Goal: Task Accomplishment & Management: Manage account settings

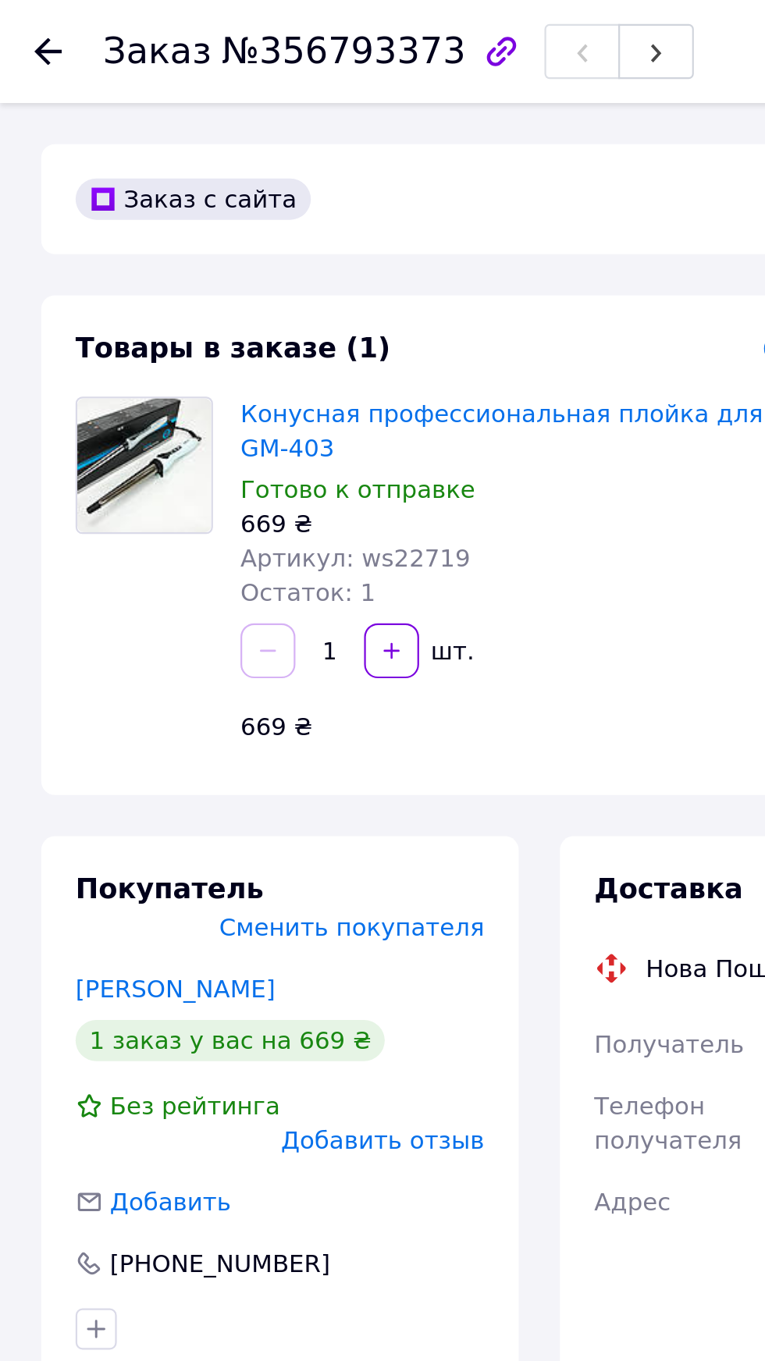
click at [19, 23] on use at bounding box center [22, 23] width 12 height 12
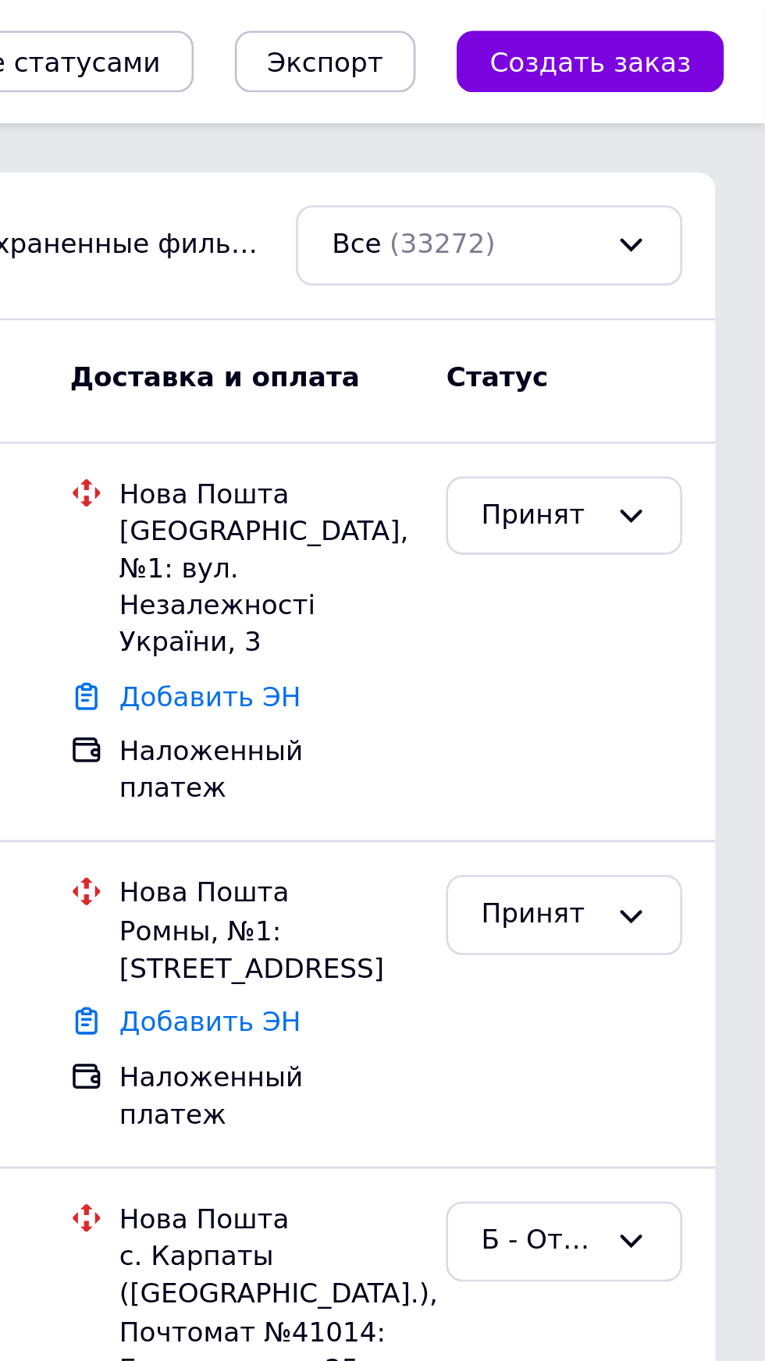
click at [677, 96] on div "Все (33272)" at bounding box center [651, 93] width 105 height 16
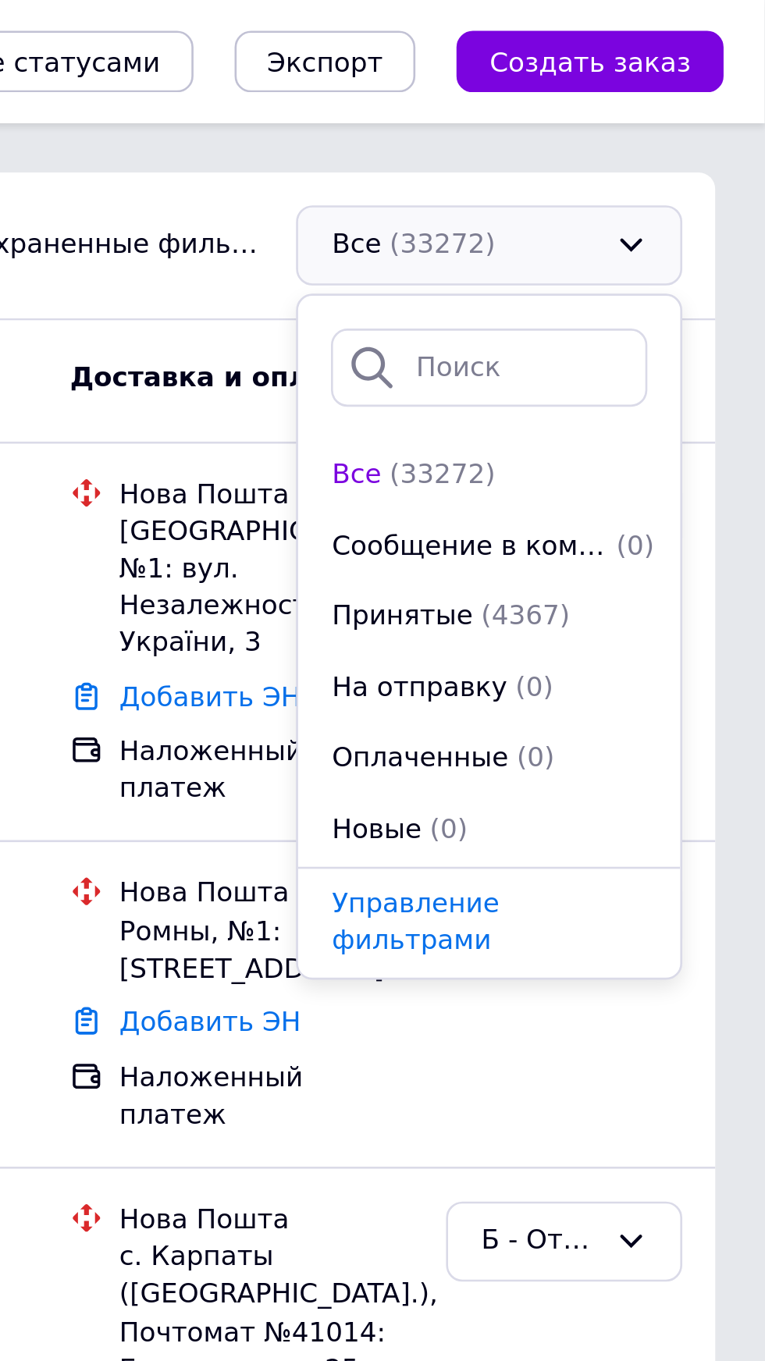
click at [668, 234] on span "(4367)" at bounding box center [674, 234] width 34 height 12
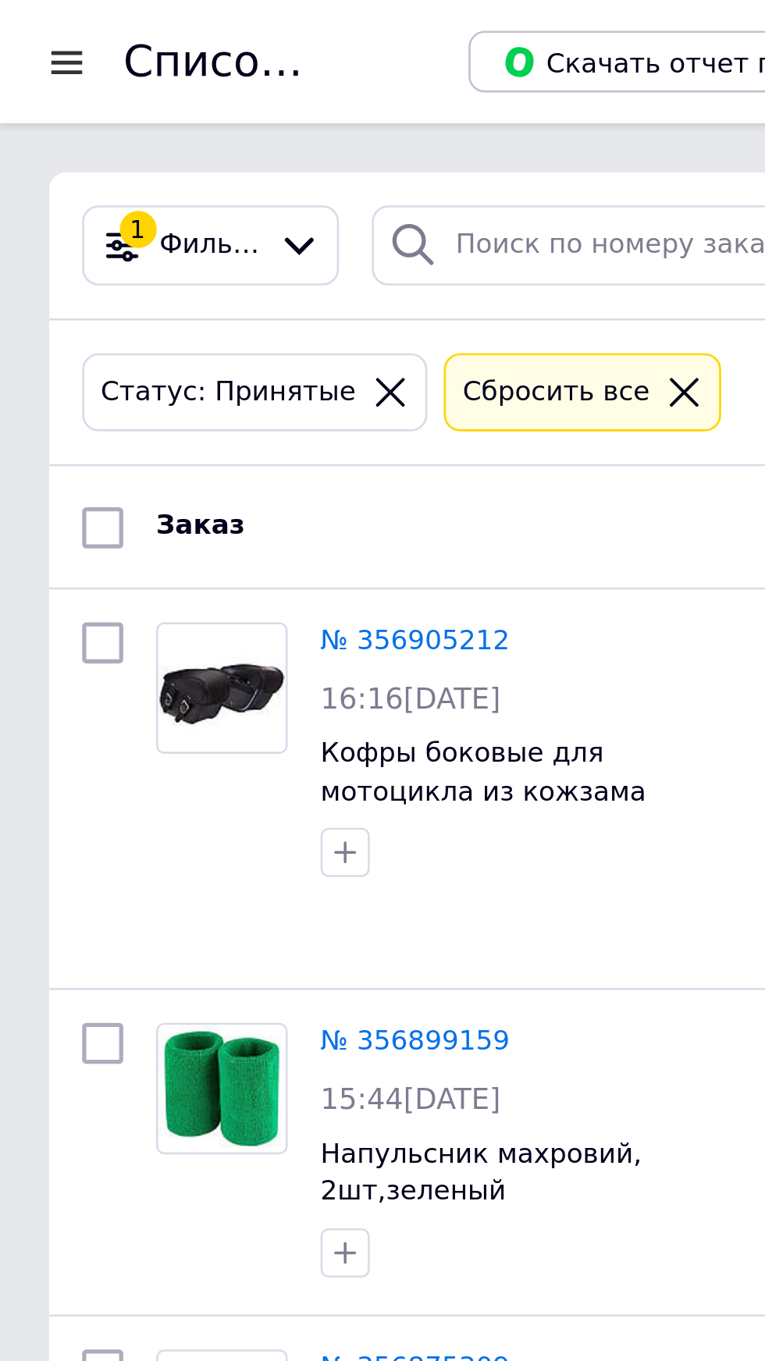
click at [76, 94] on span "Фильтры" at bounding box center [80, 93] width 39 height 15
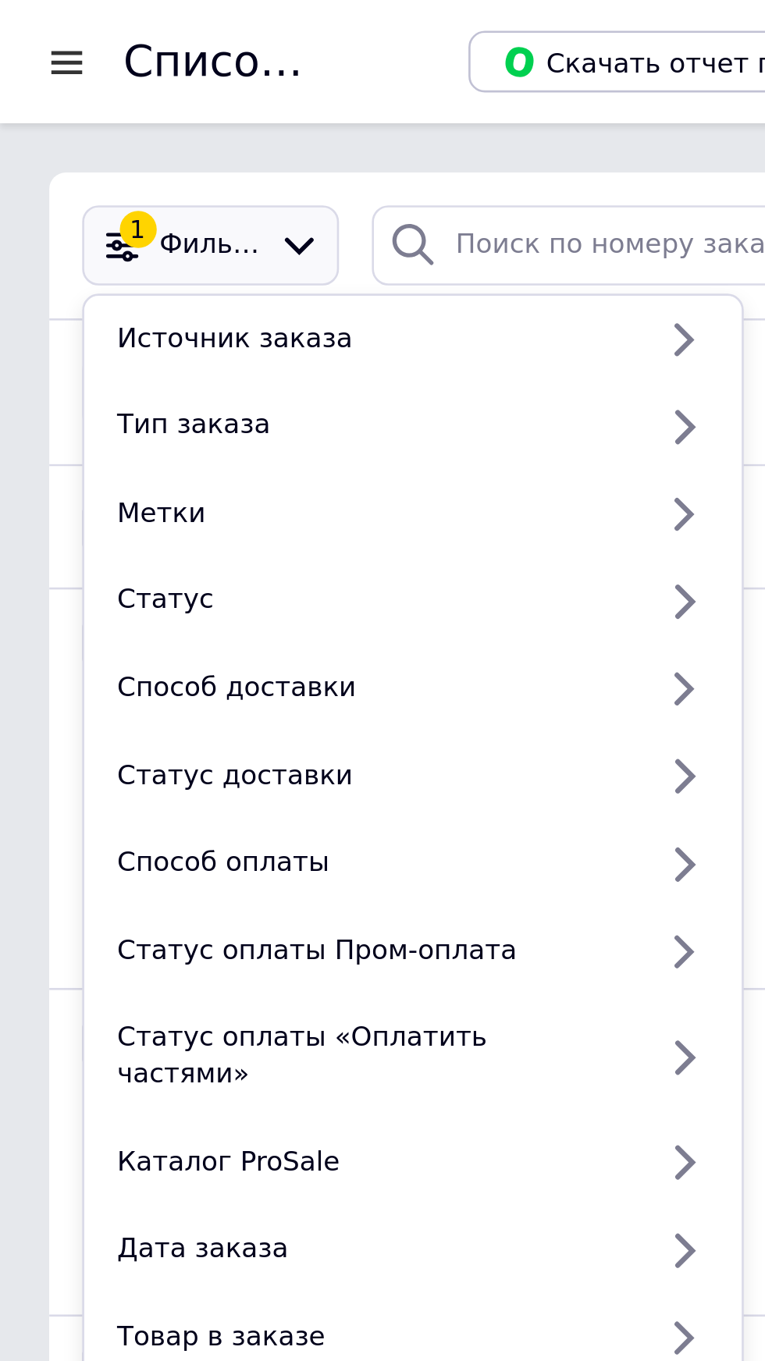
click at [54, 194] on div "Метки" at bounding box center [140, 195] width 205 height 14
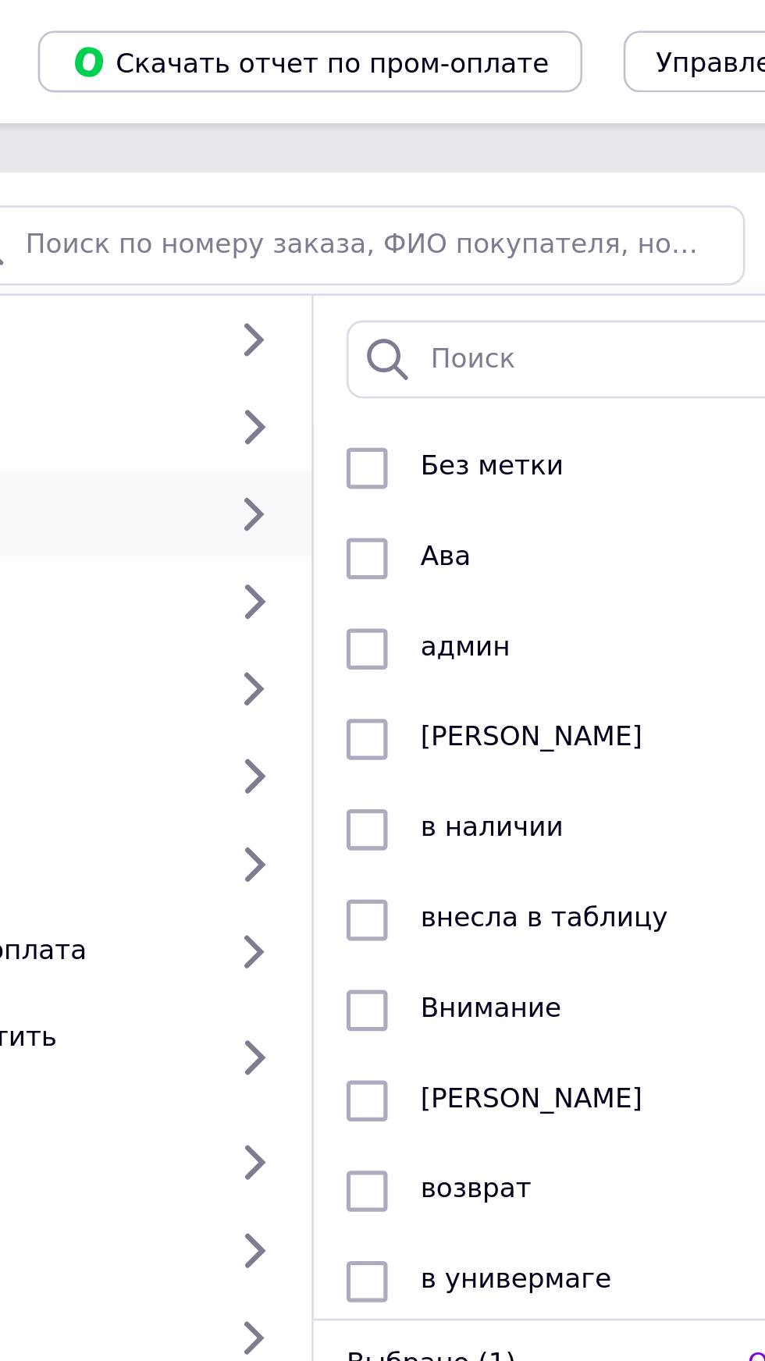
click at [303, 176] on input "checkbox" at bounding box center [303, 178] width 16 height 16
checkbox input "true"
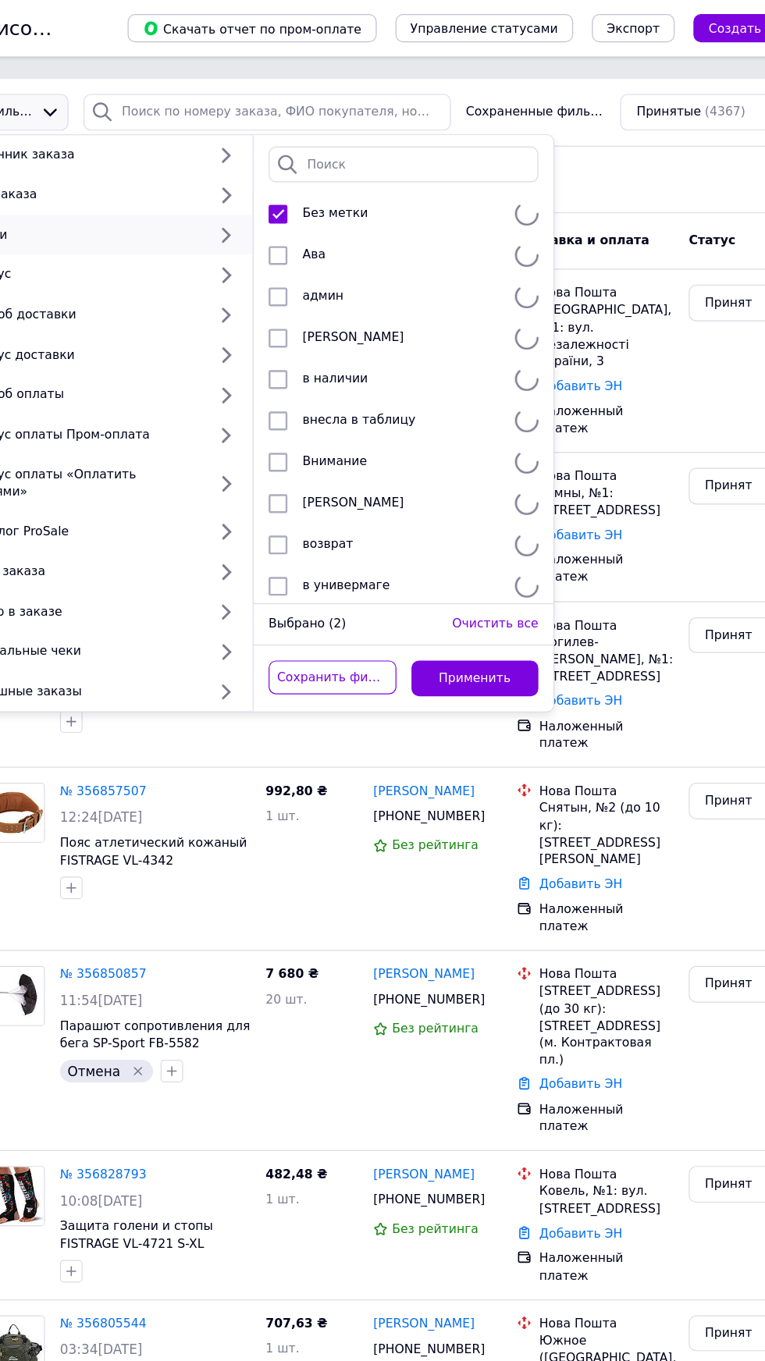
click at [154, 191] on div "Метки" at bounding box center [140, 195] width 205 height 14
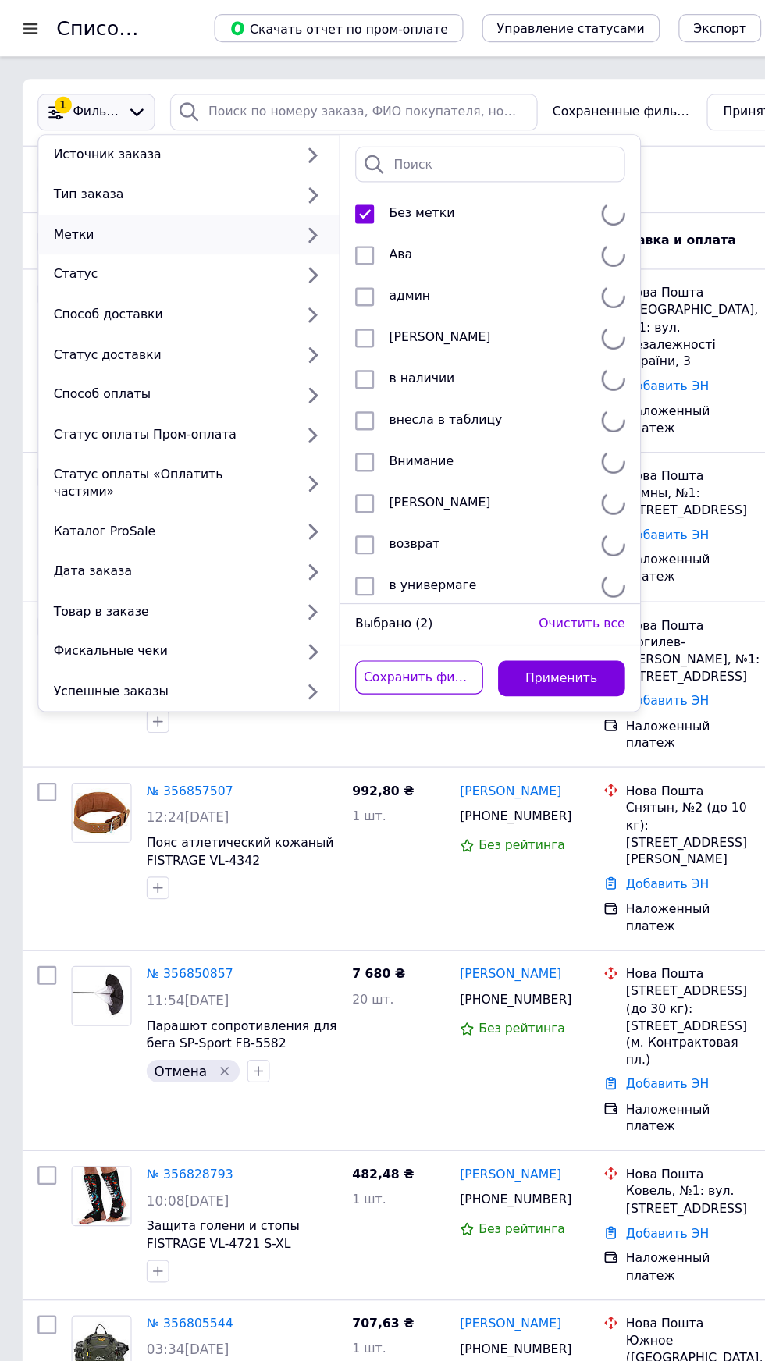
click at [74, 195] on div "Метки" at bounding box center [140, 195] width 205 height 14
click at [489, 549] on button "Применить" at bounding box center [467, 564] width 106 height 30
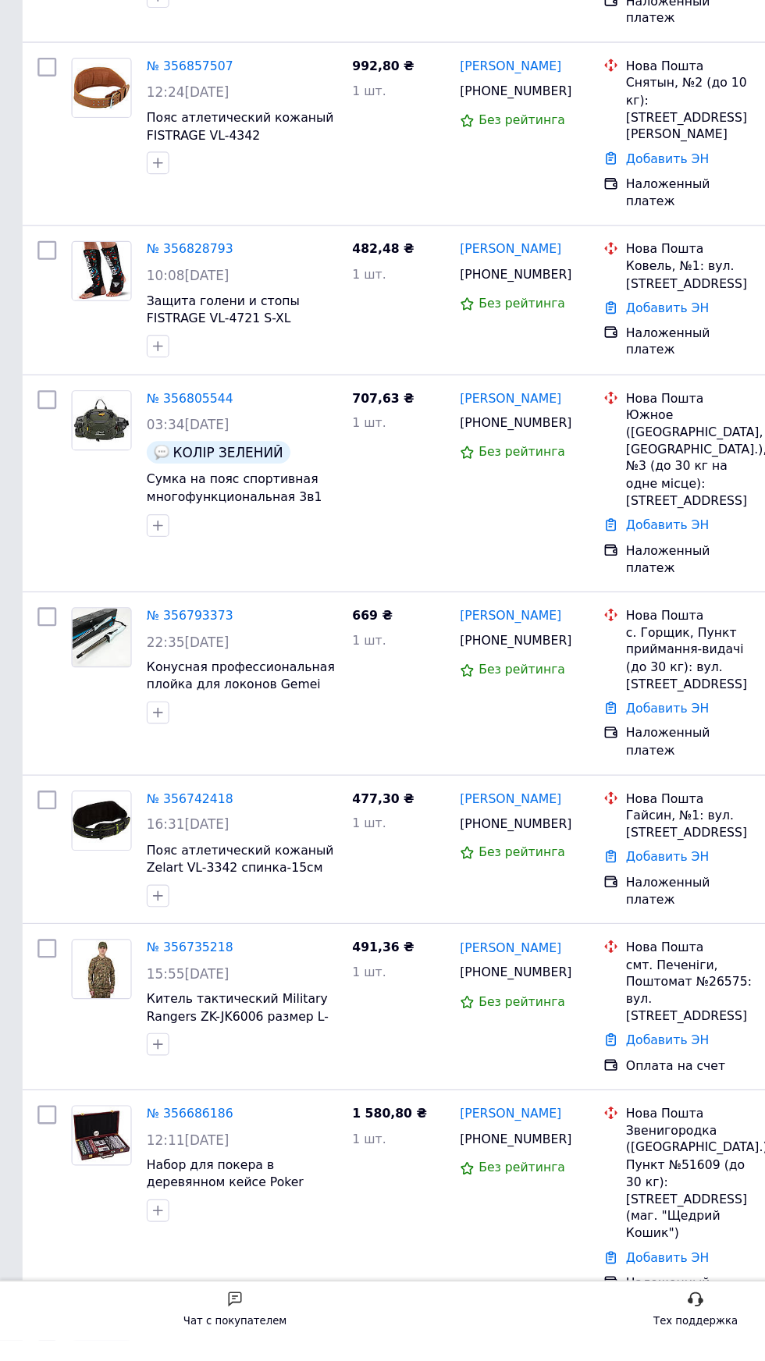
scroll to position [355, 0]
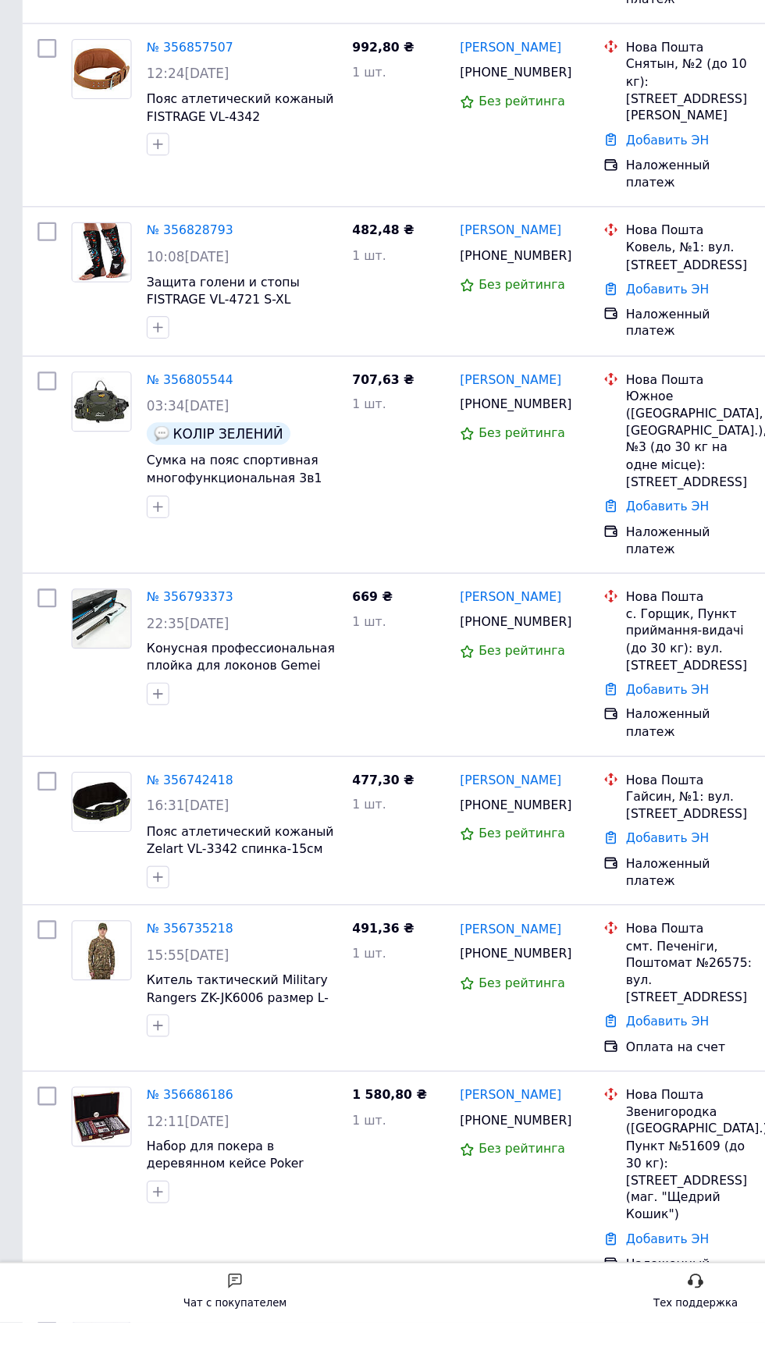
click at [148, 1166] on link "№ 356686186" at bounding box center [158, 1172] width 72 height 12
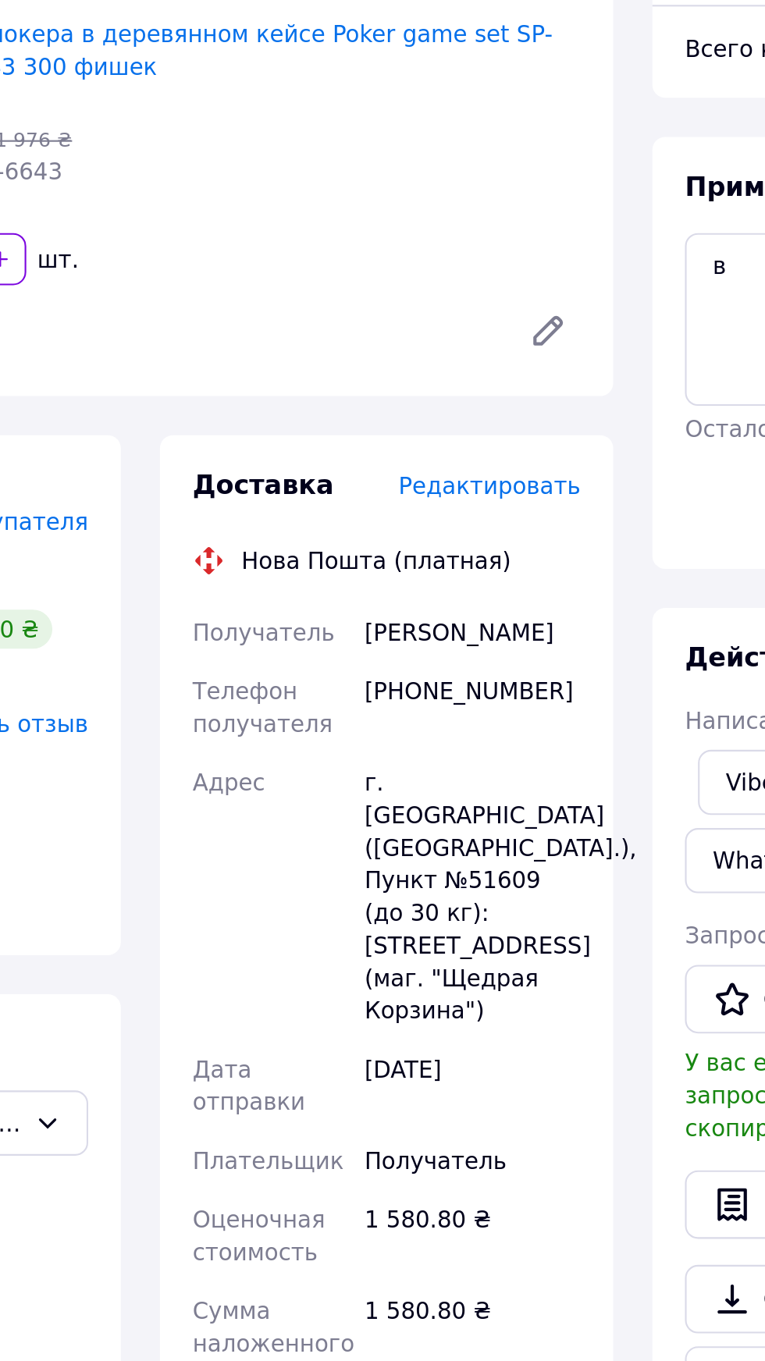
scroll to position [66, 0]
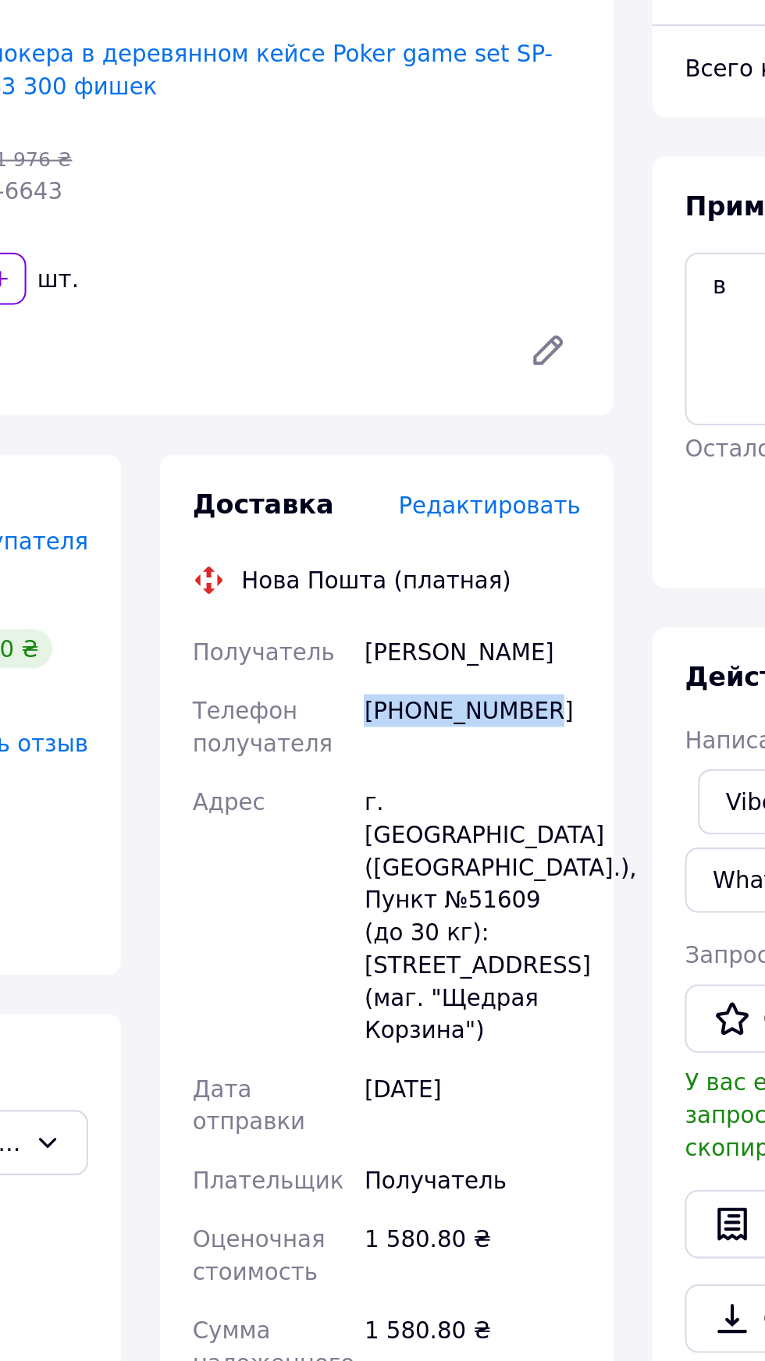
copy div "[PHONE_NUMBER]"
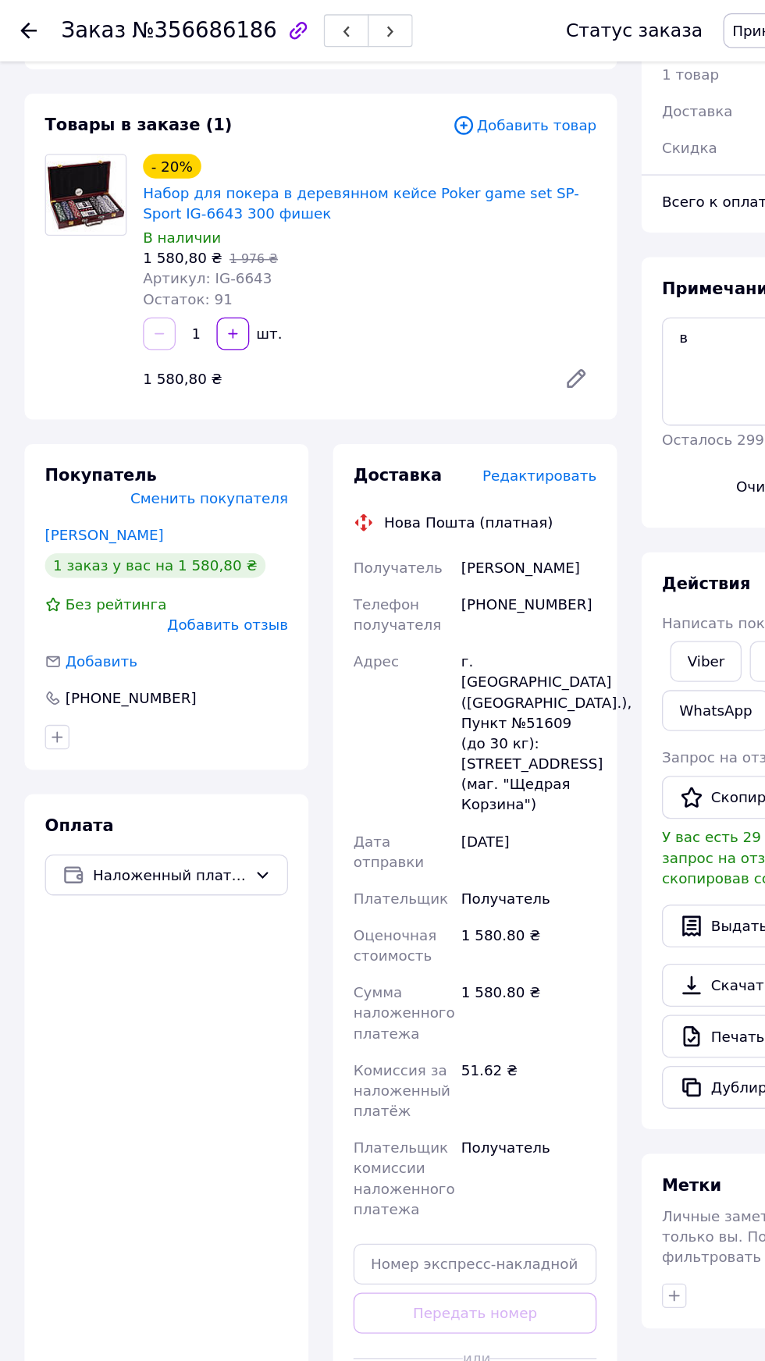
scroll to position [66, 0]
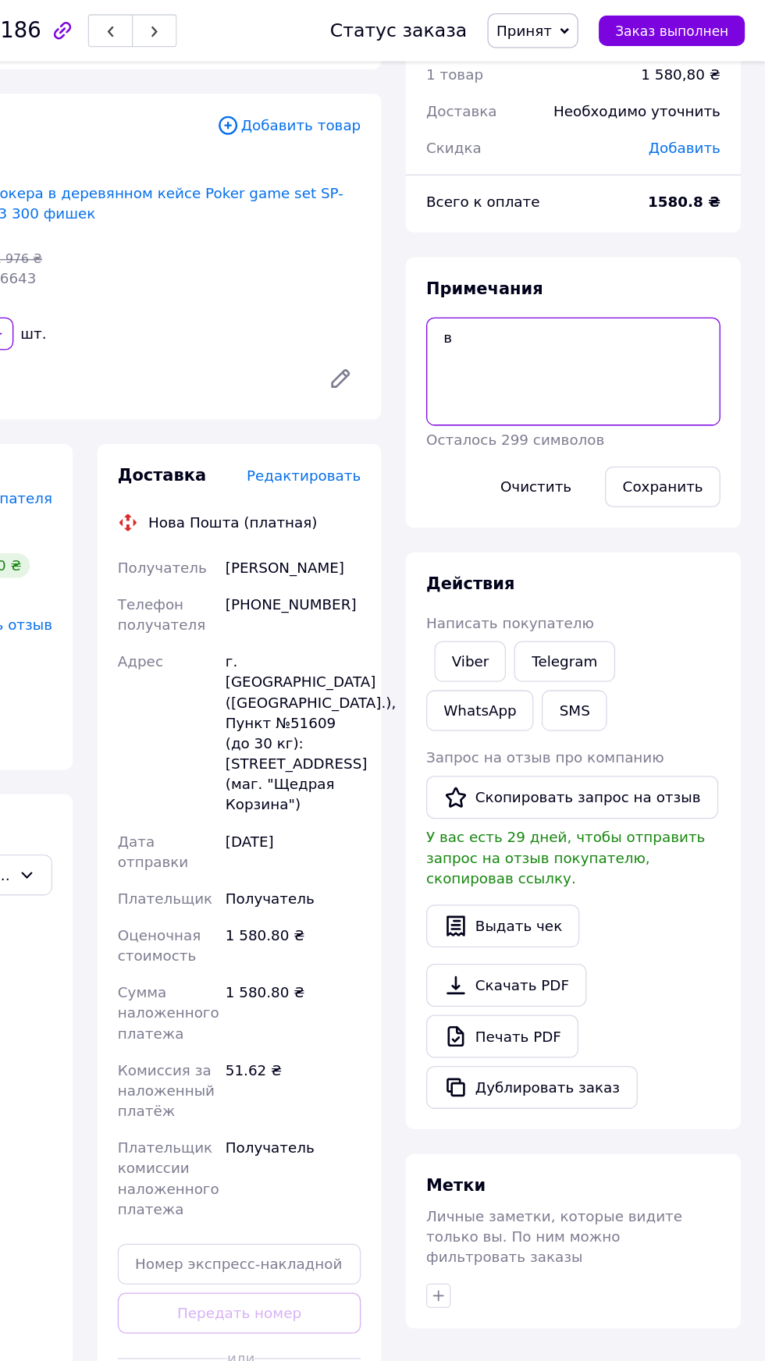
click at [538, 248] on textarea "в" at bounding box center [618, 284] width 225 height 83
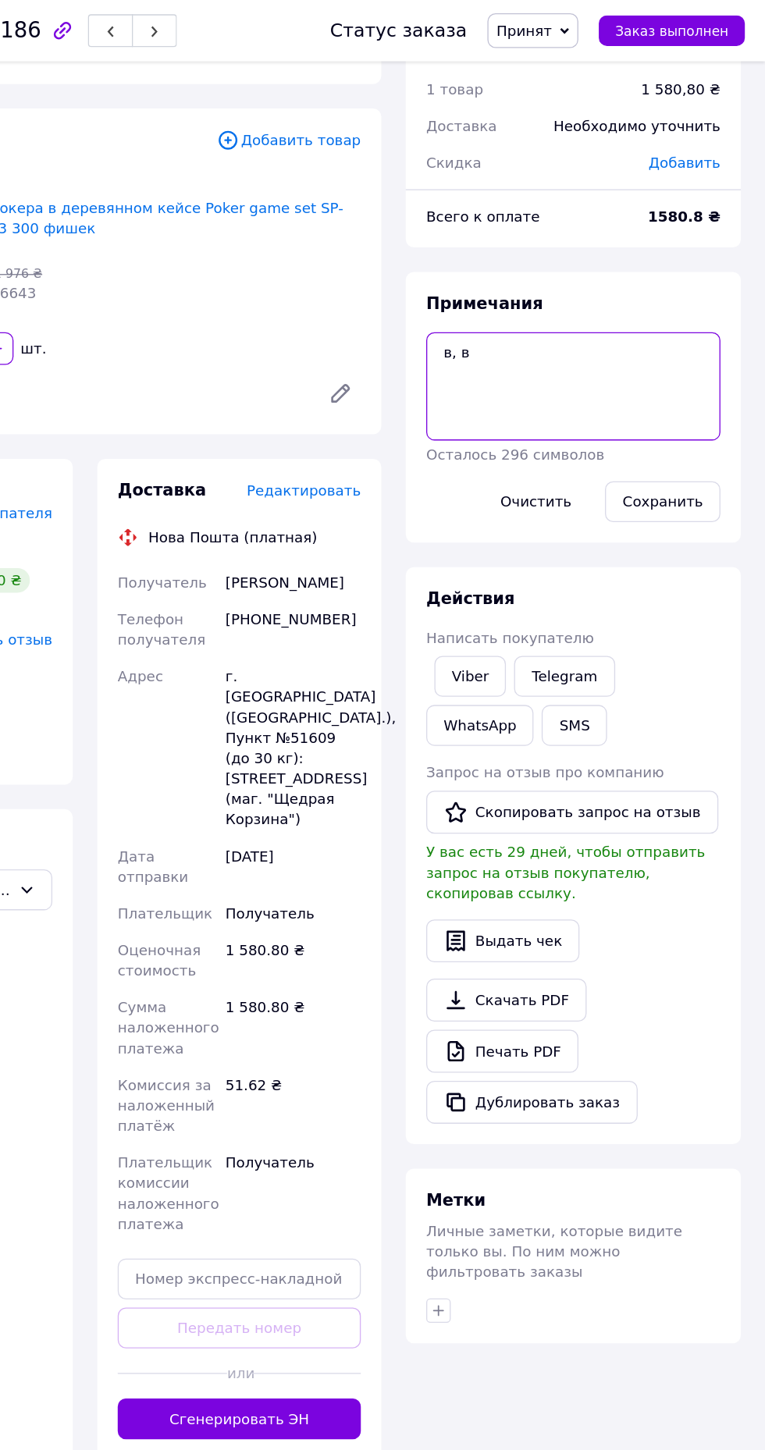
type textarea "в, в"
click at [683, 368] on button "Сохранить" at bounding box center [686, 383] width 88 height 31
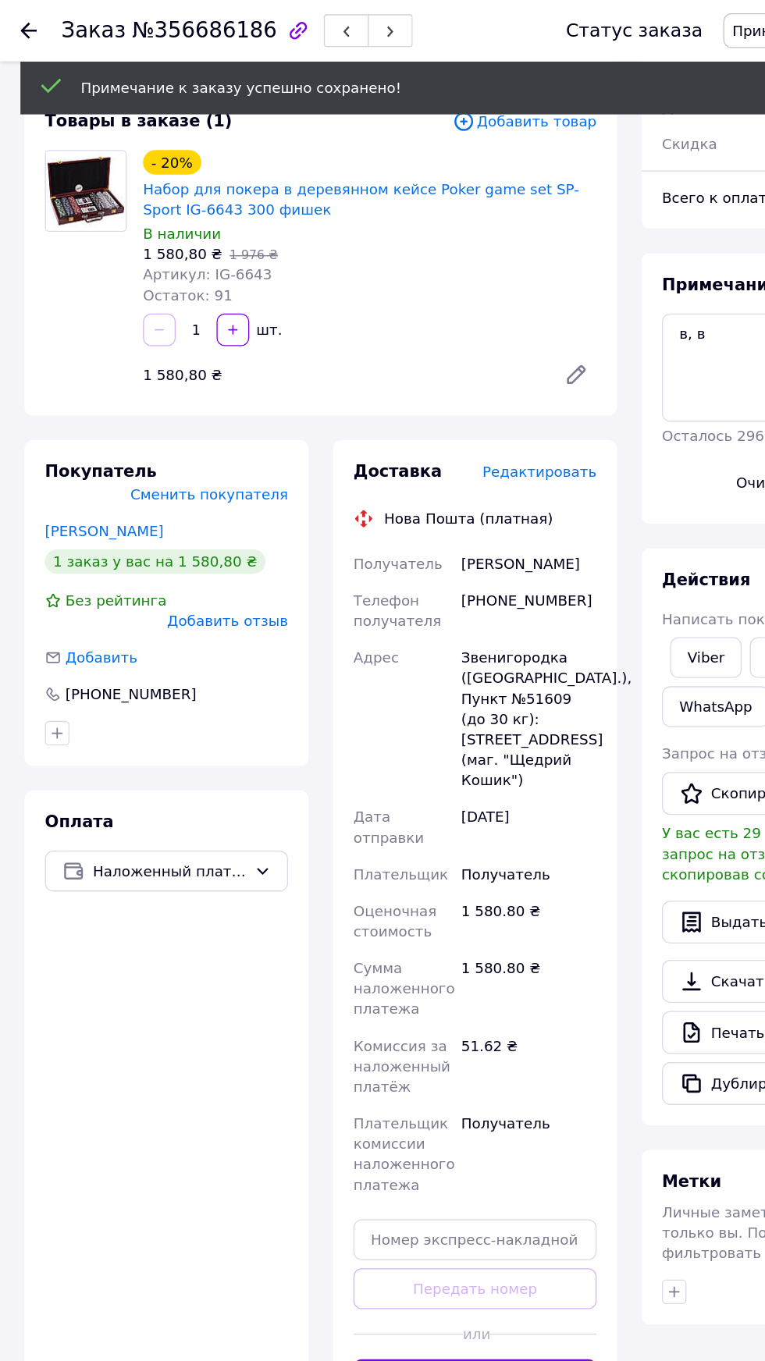
click at [21, 22] on icon at bounding box center [22, 23] width 12 height 12
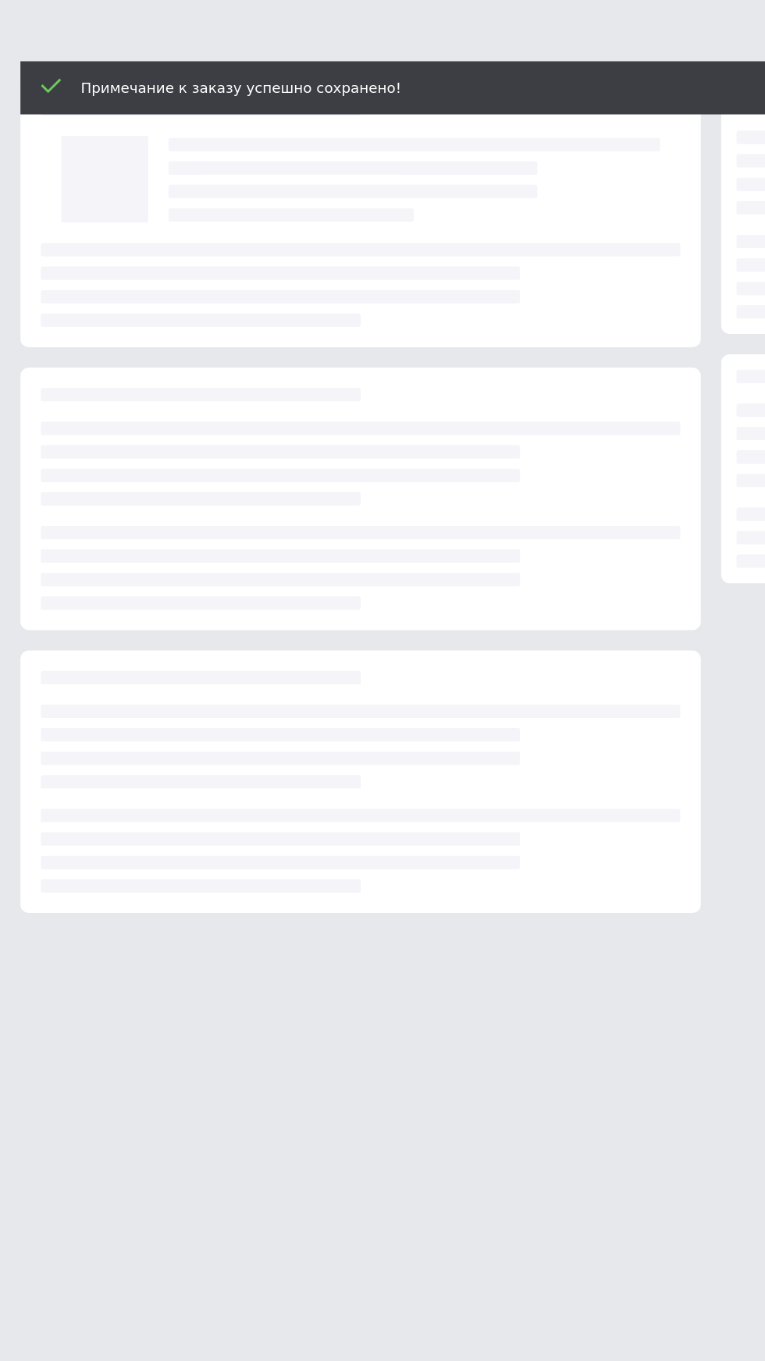
scroll to position [0, 0]
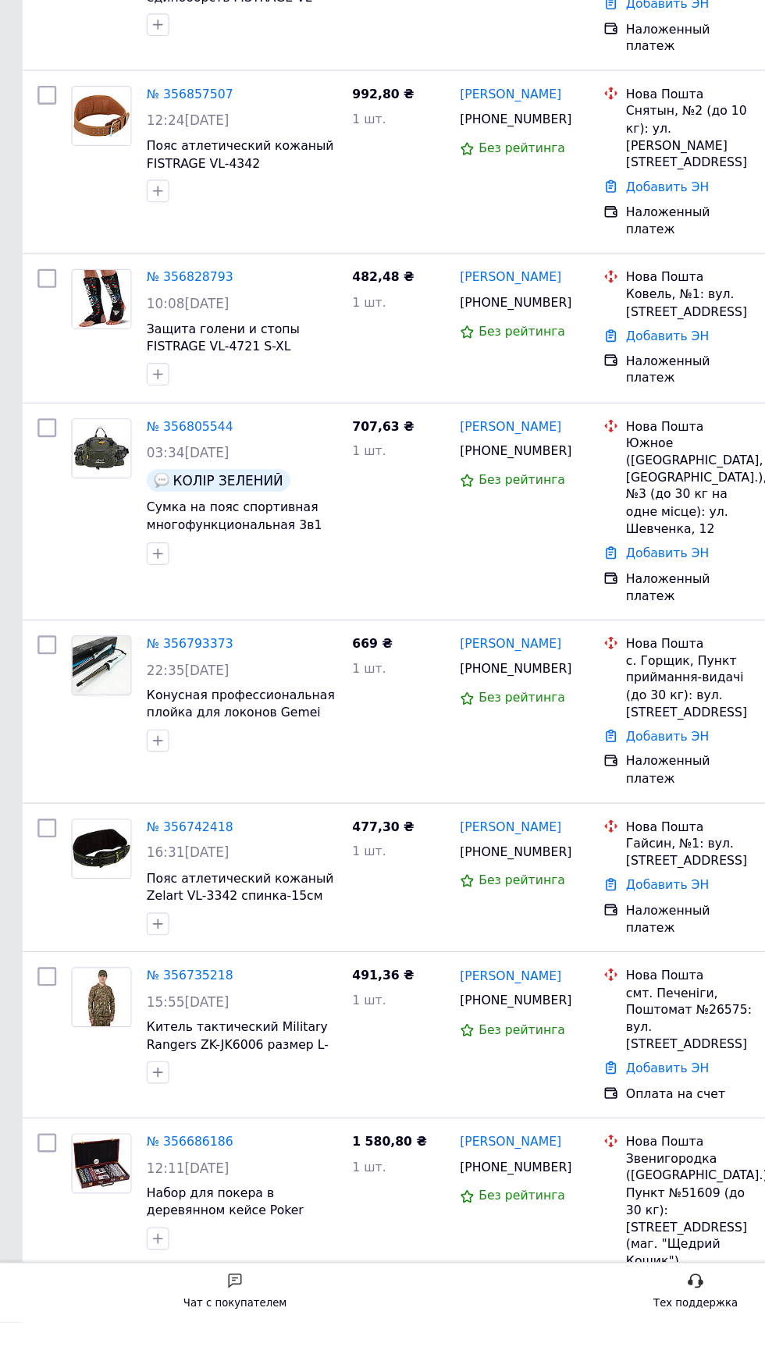
scroll to position [355, 0]
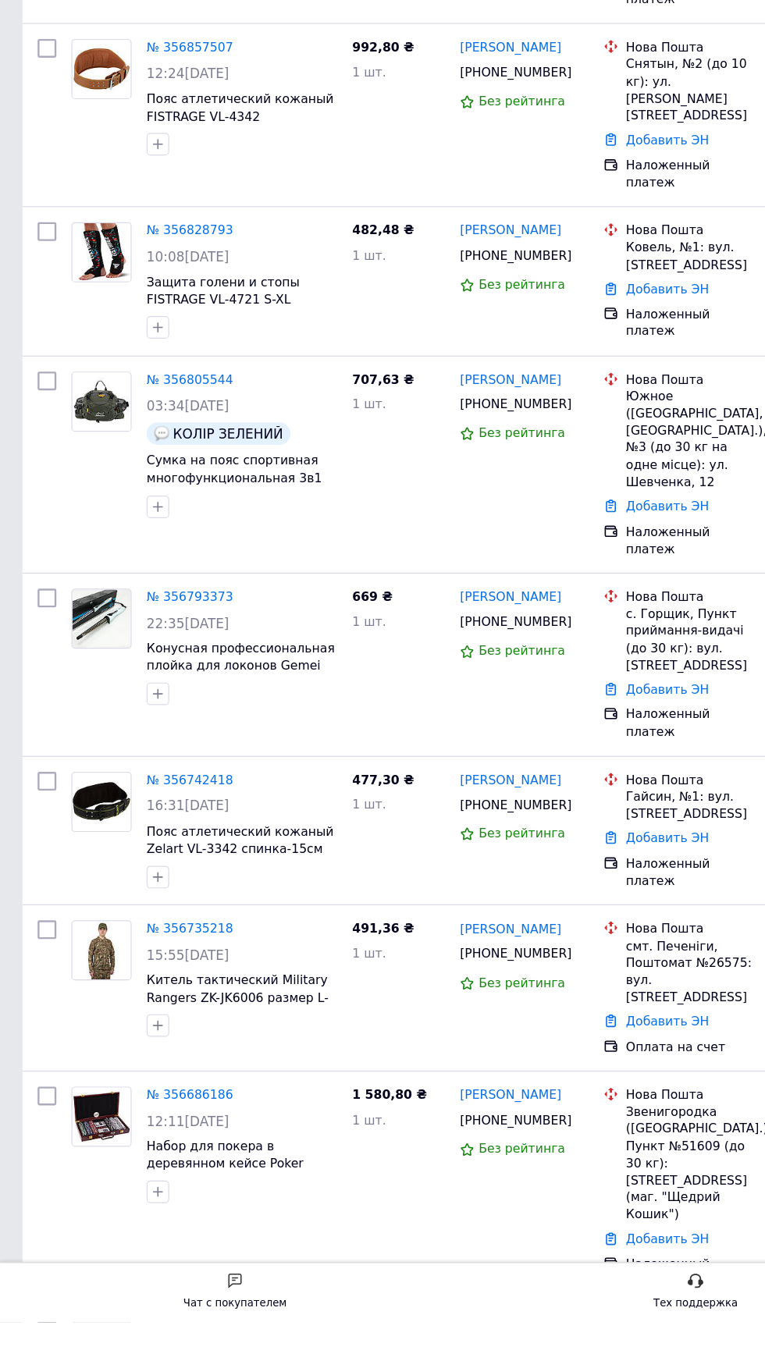
click at [39, 1165] on input "checkbox" at bounding box center [39, 1173] width 16 height 16
checkbox input "true"
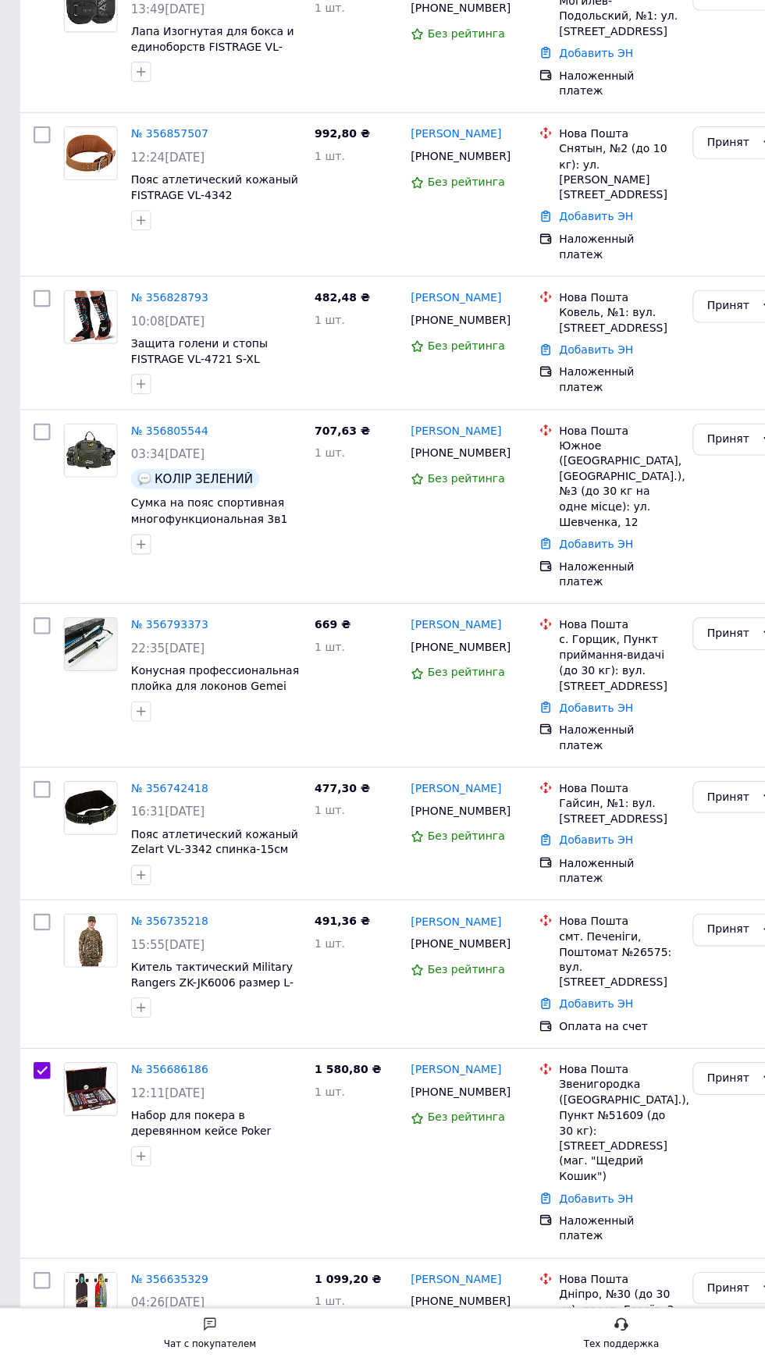
scroll to position [447, 0]
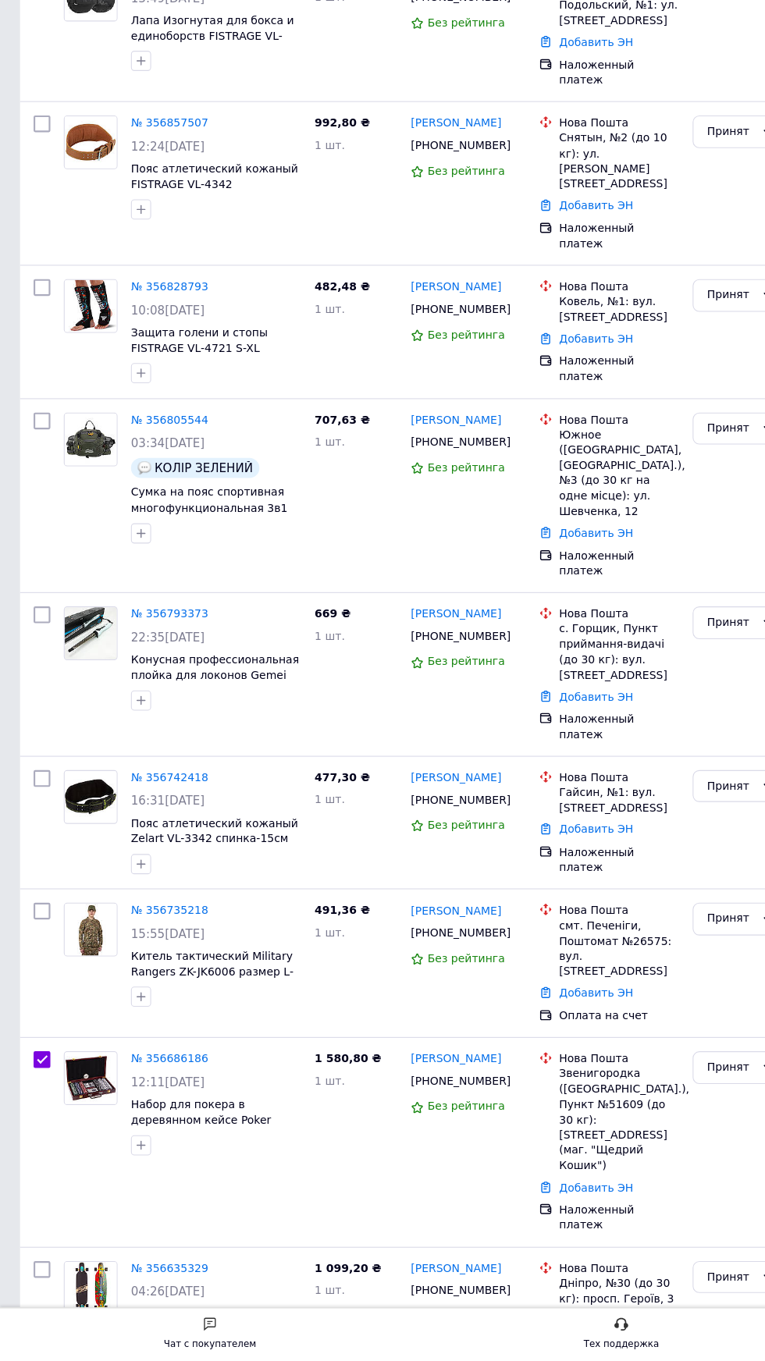
click at [38, 935] on input "checkbox" at bounding box center [39, 943] width 16 height 16
checkbox input "true"
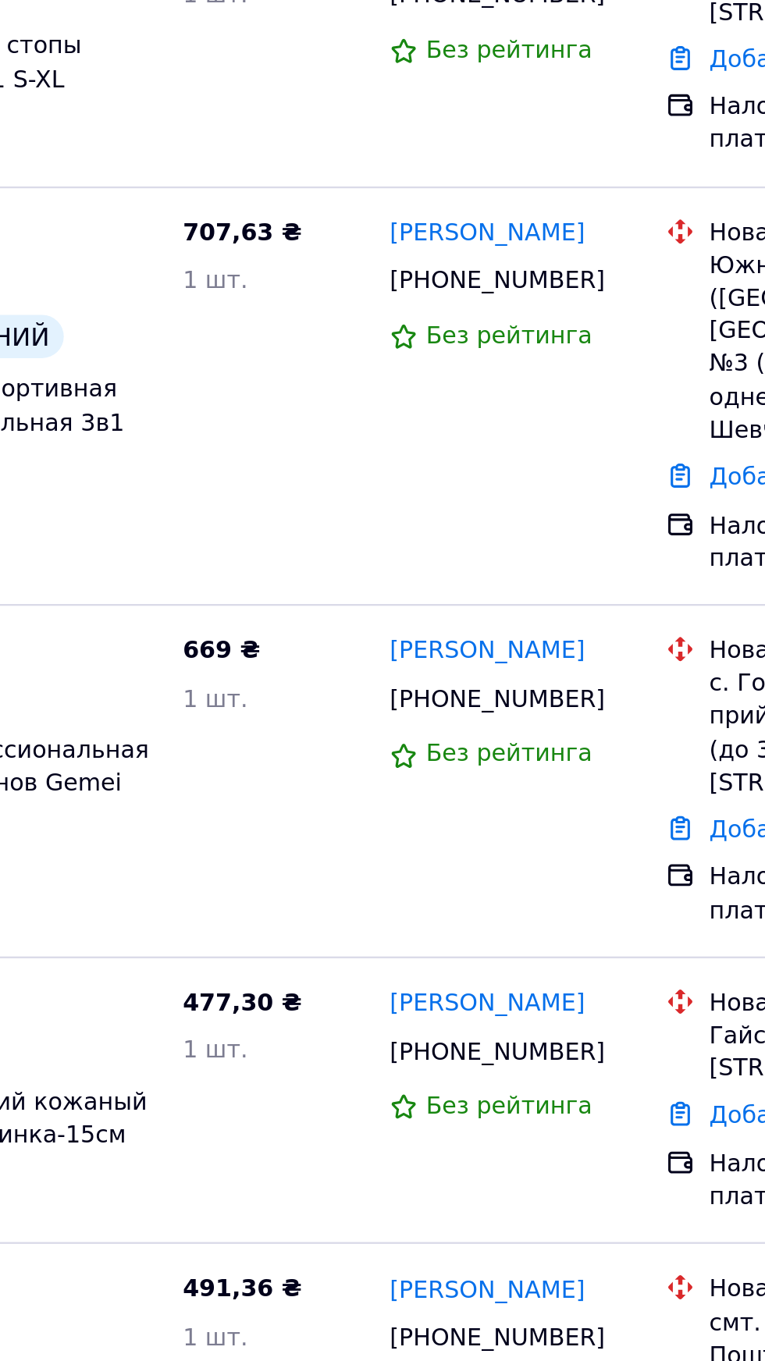
scroll to position [384, 0]
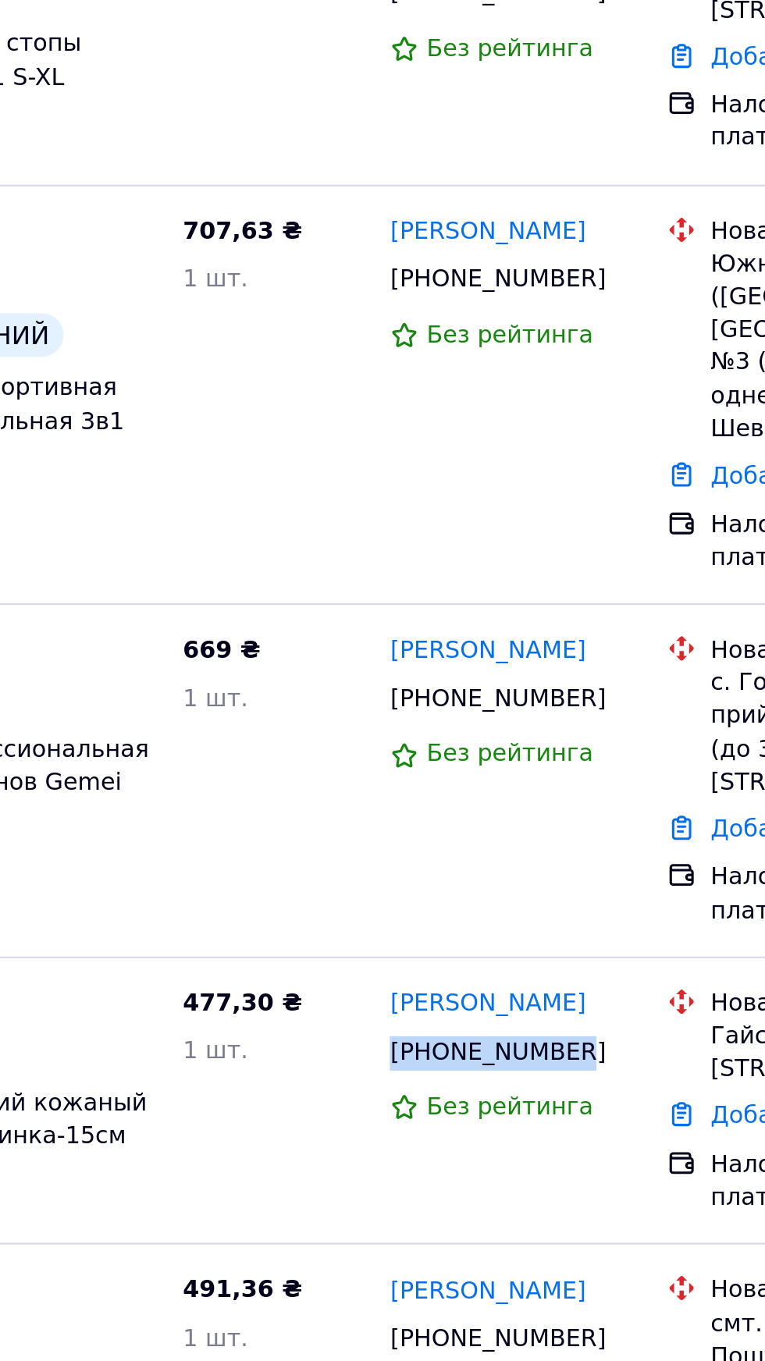
copy span "[PHONE_NUMBER]"
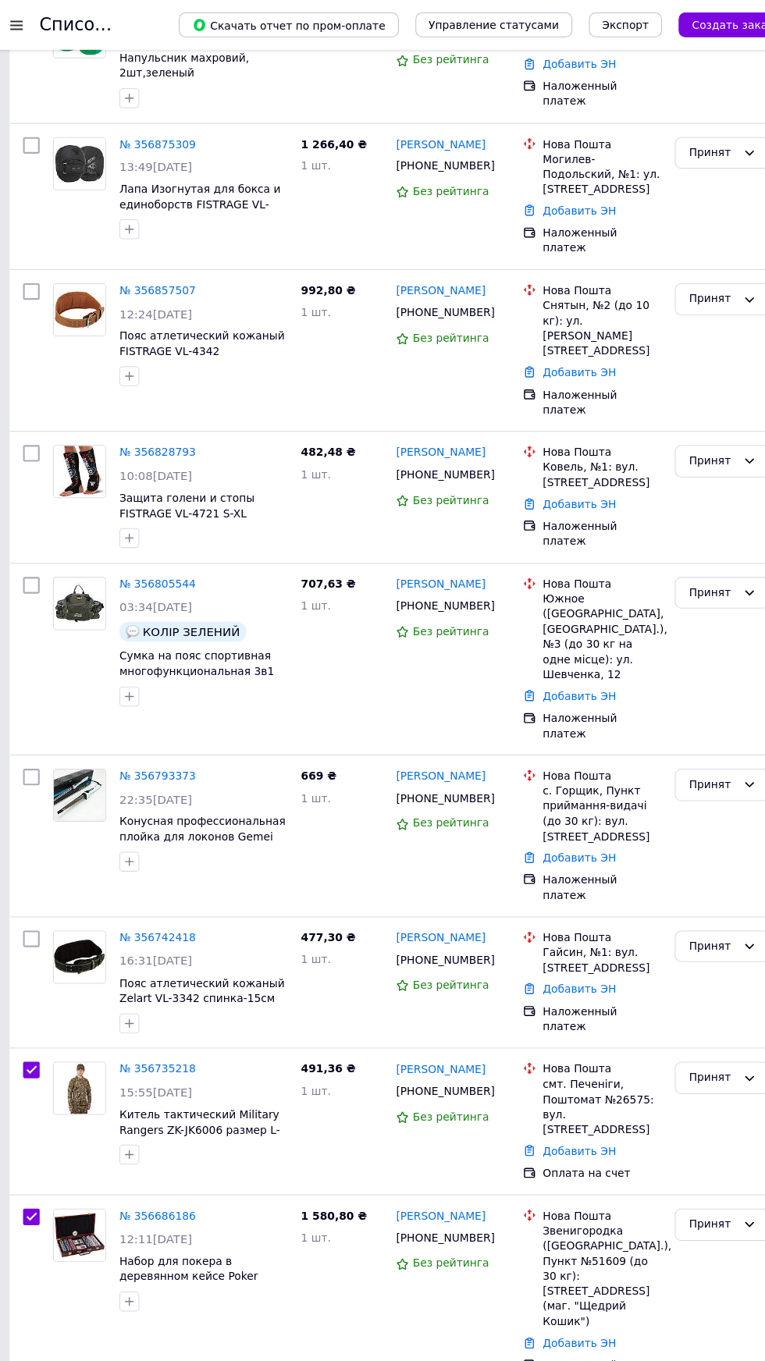
scroll to position [382, 0]
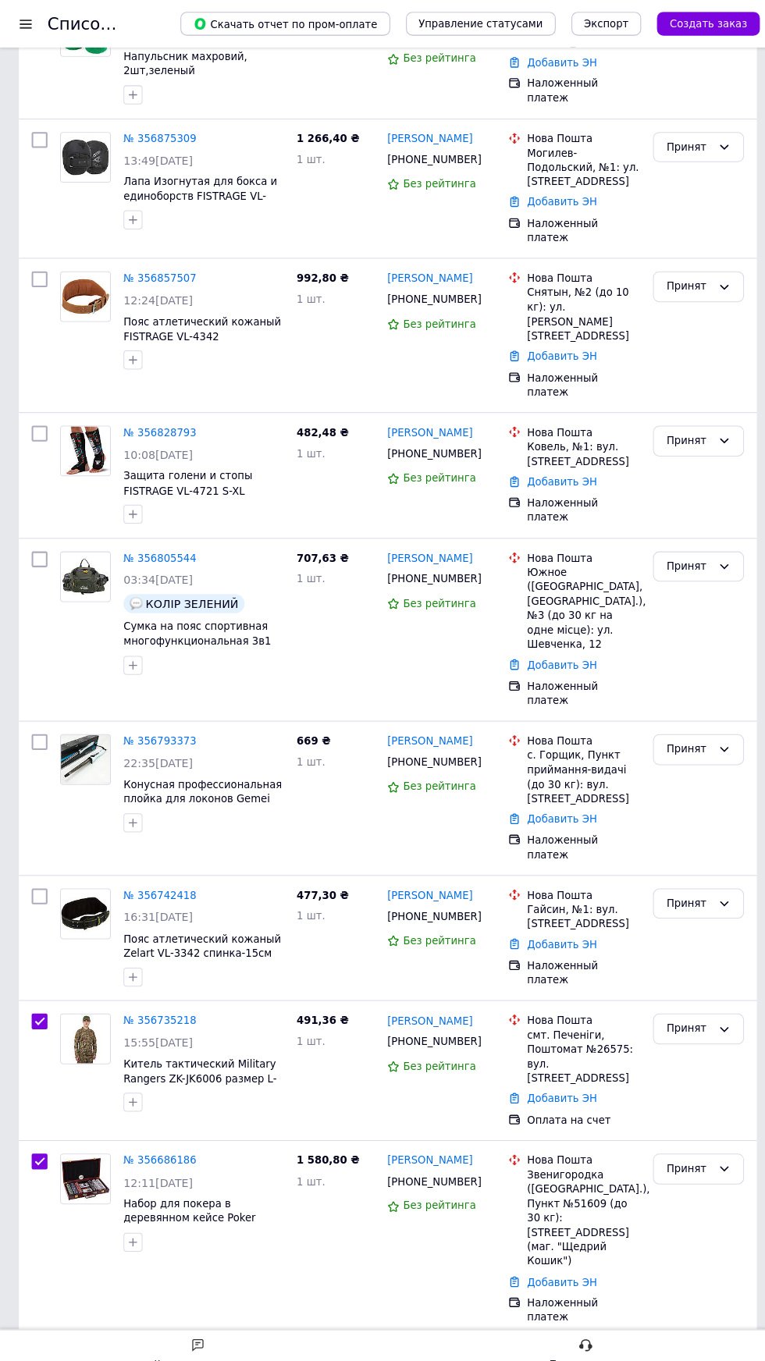
click at [39, 876] on input "checkbox" at bounding box center [39, 884] width 16 height 16
checkbox input "true"
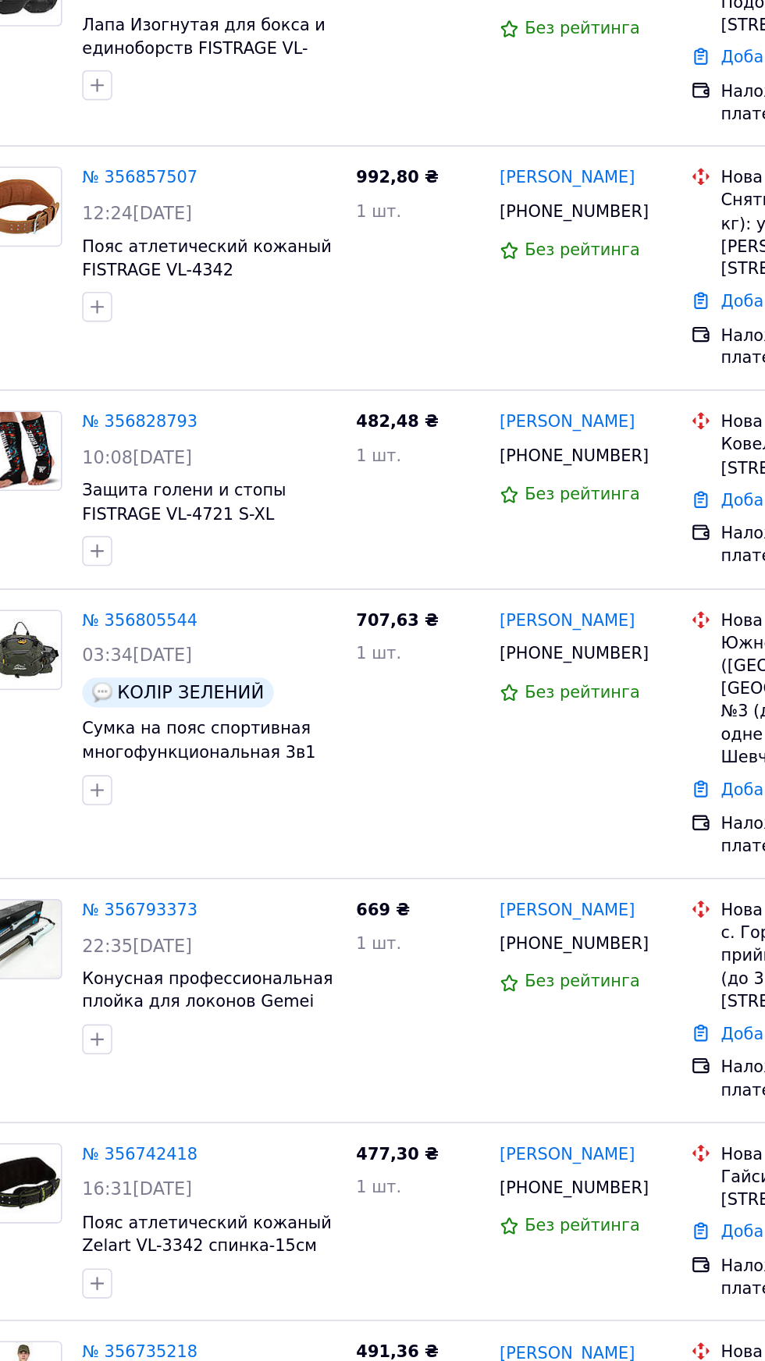
scroll to position [382, 0]
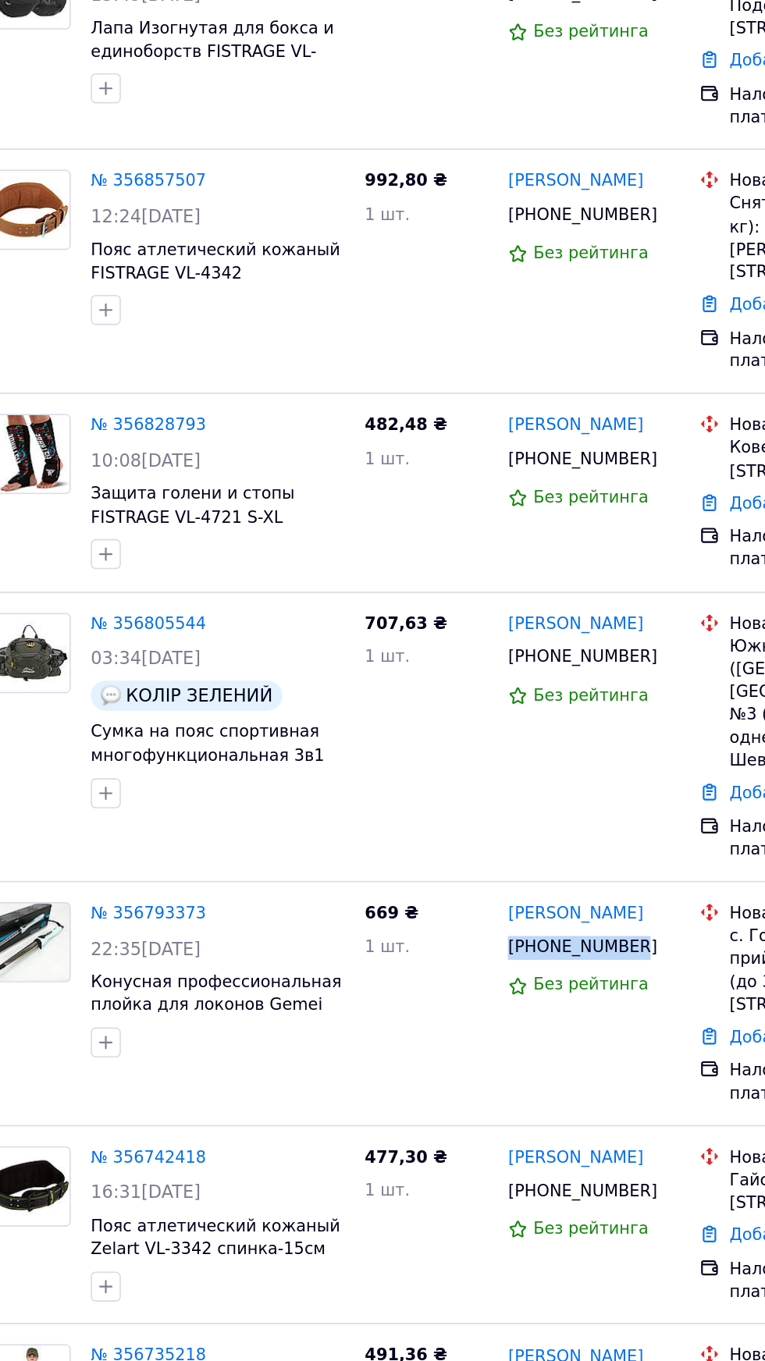
copy span "[PHONE_NUMBER]"
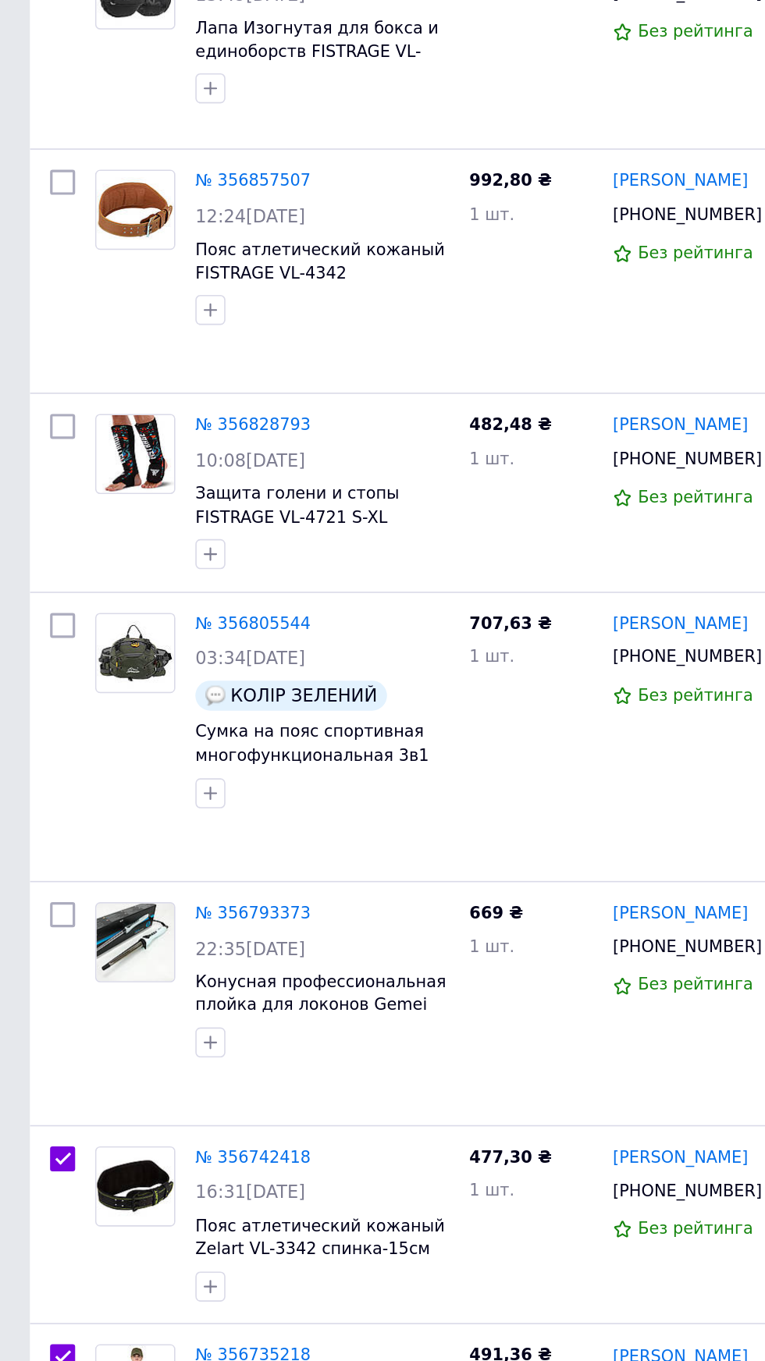
click at [37, 725] on input "checkbox" at bounding box center [39, 733] width 16 height 16
checkbox input "true"
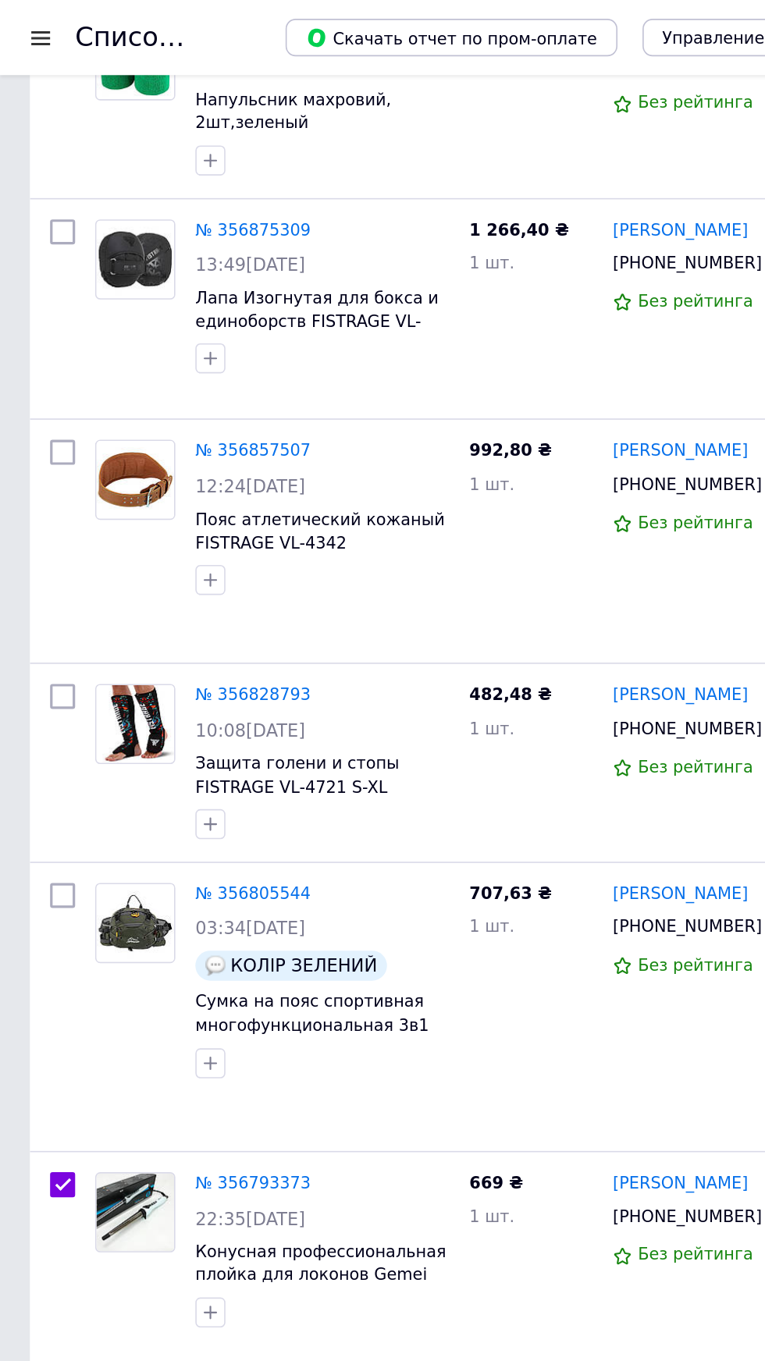
scroll to position [370, 0]
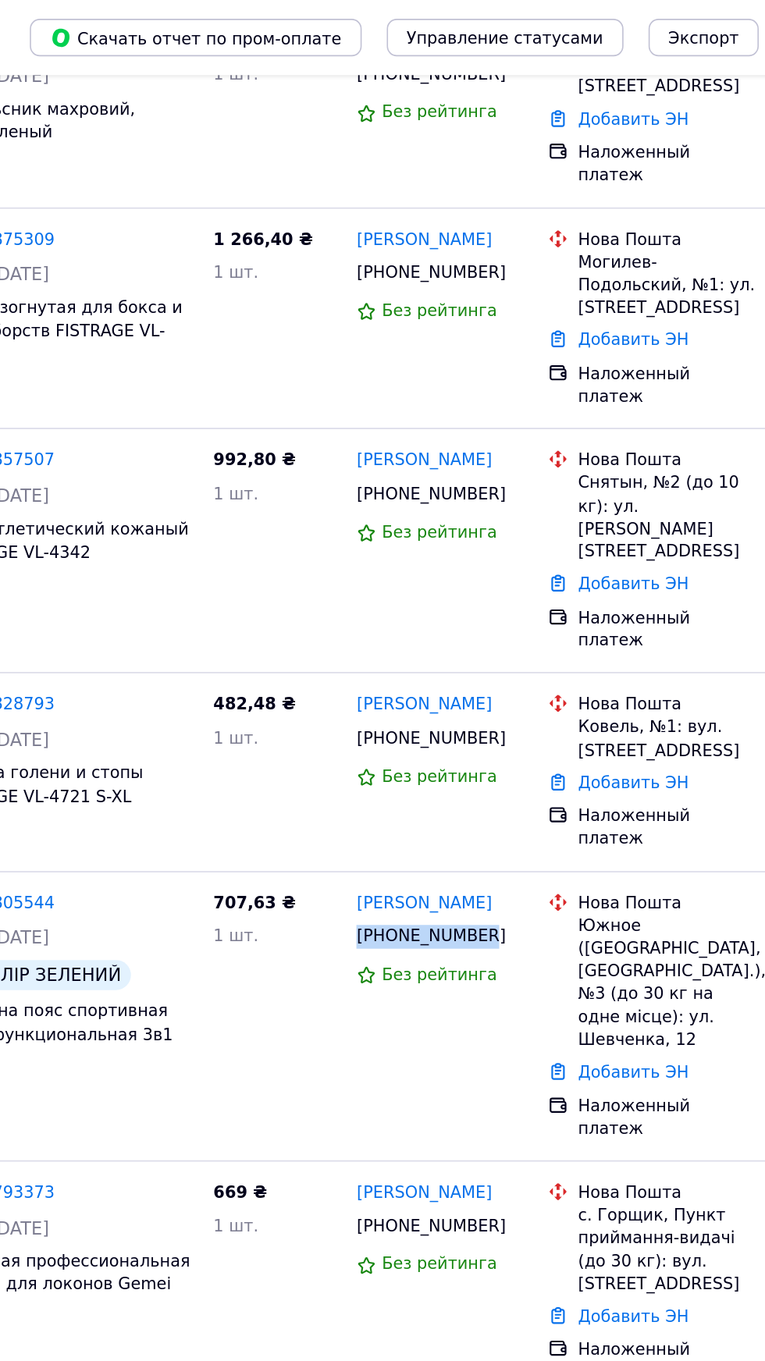
copy span "[PHONE_NUMBER]"
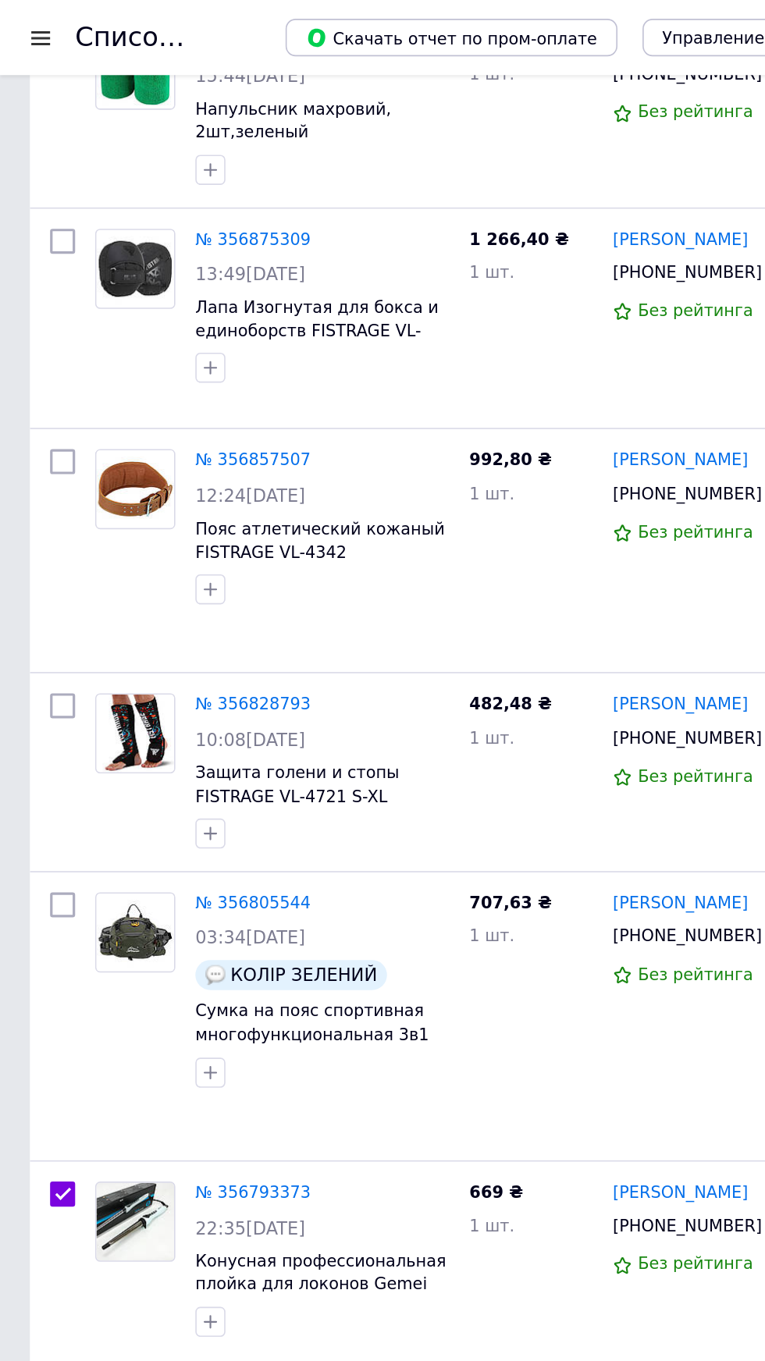
click at [39, 556] on input "checkbox" at bounding box center [39, 564] width 16 height 16
checkbox input "true"
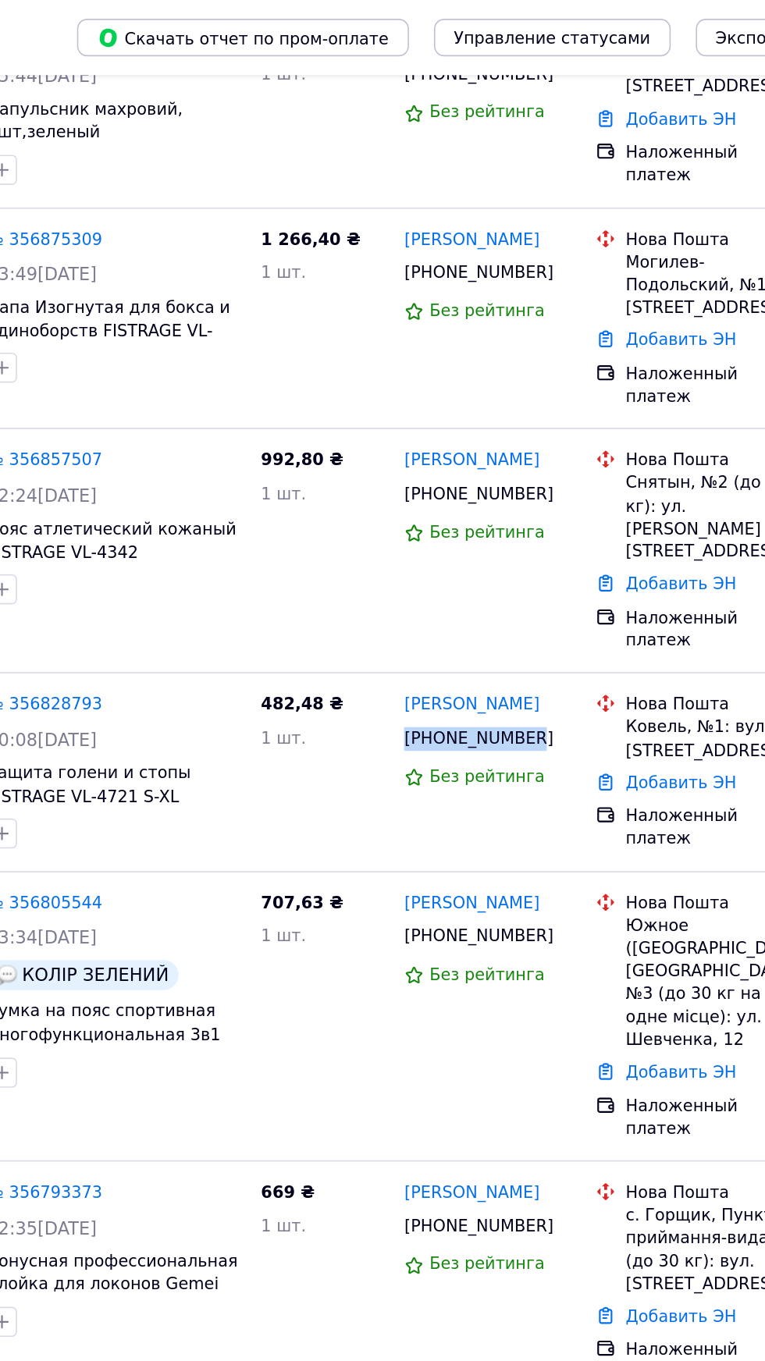
copy span "[PHONE_NUMBER]"
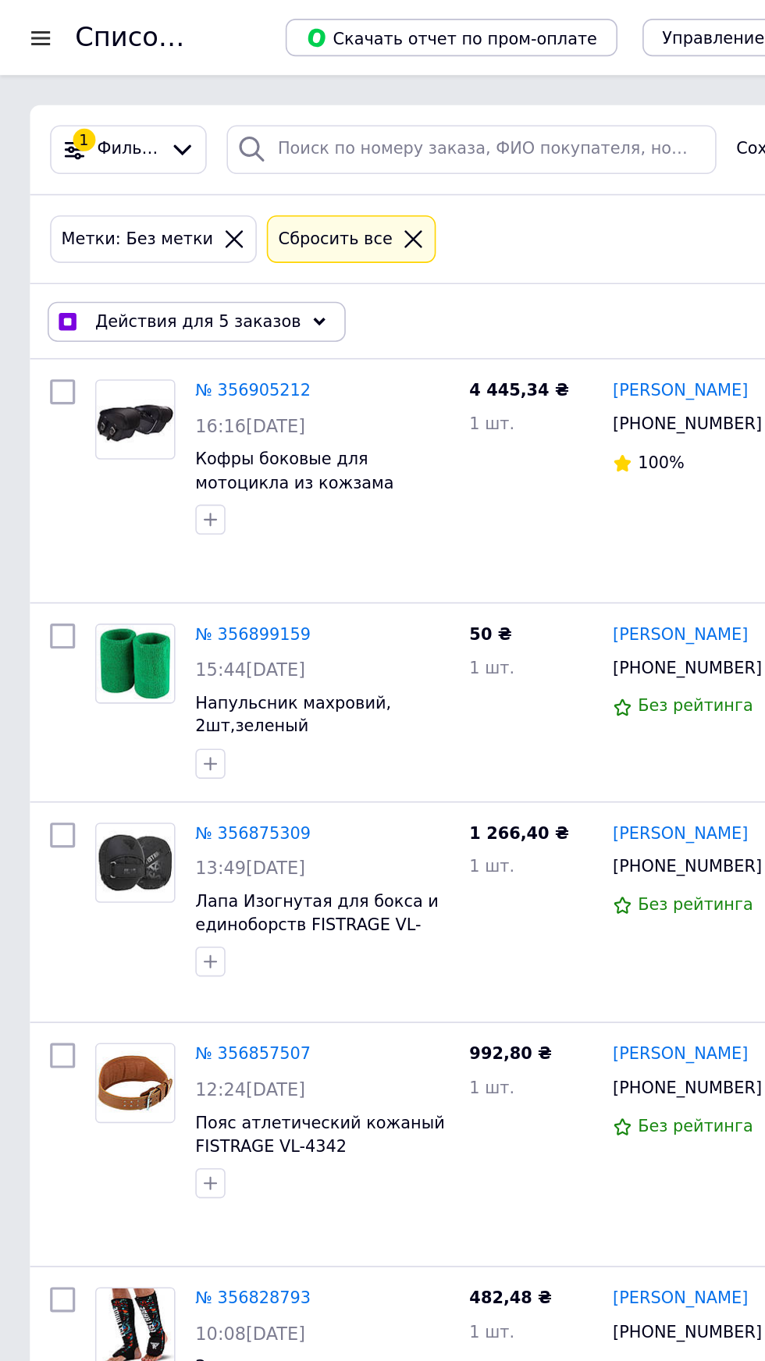
scroll to position [0, 0]
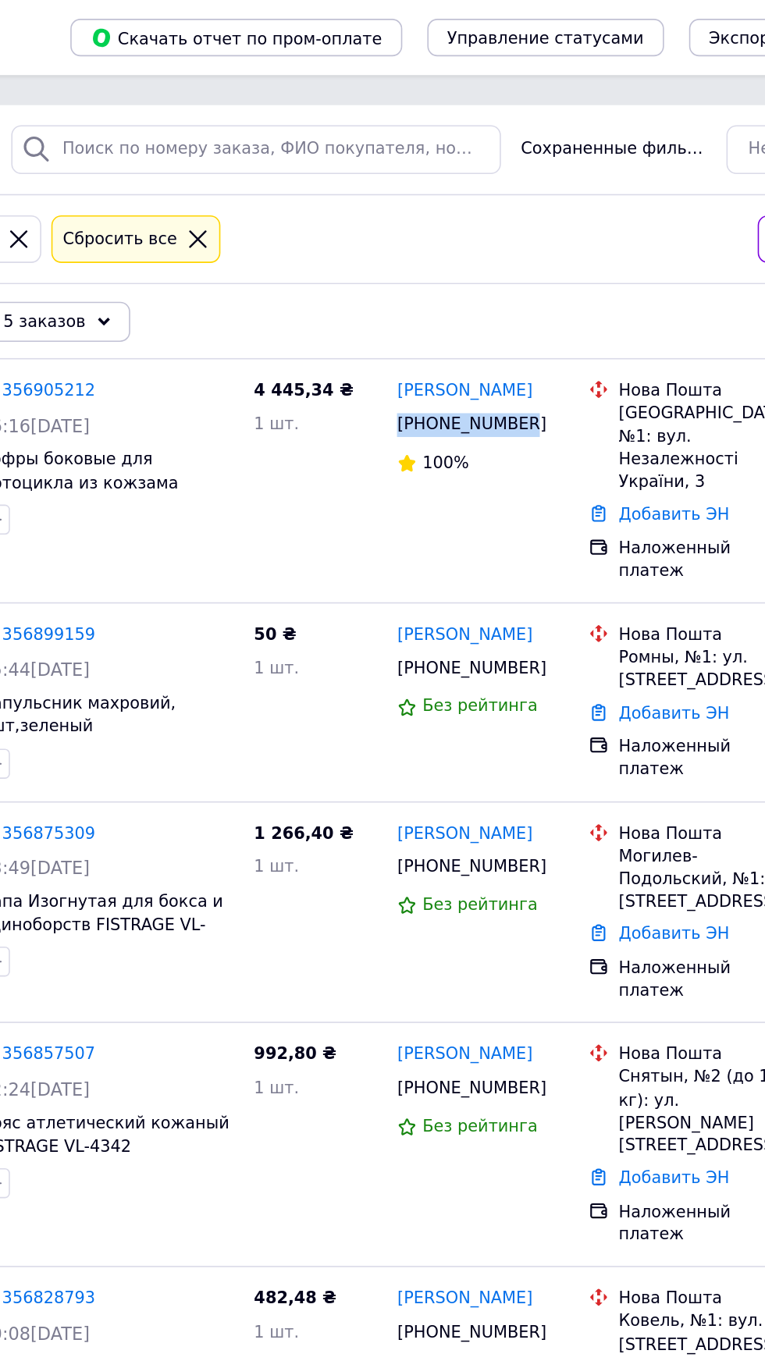
copy span "[PHONE_NUMBER]"
